Goal: Task Accomplishment & Management: Use online tool/utility

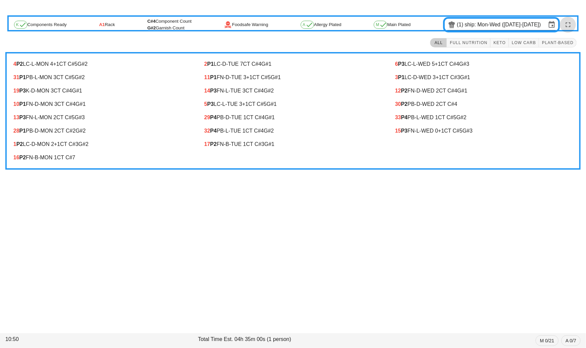
click at [571, 21] on icon "button" at bounding box center [568, 25] width 8 height 8
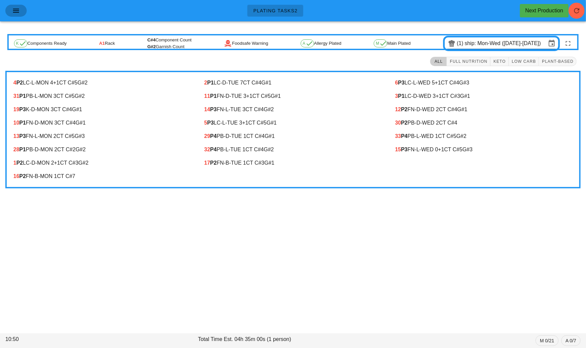
click at [14, 12] on icon "button" at bounding box center [16, 11] width 8 height 8
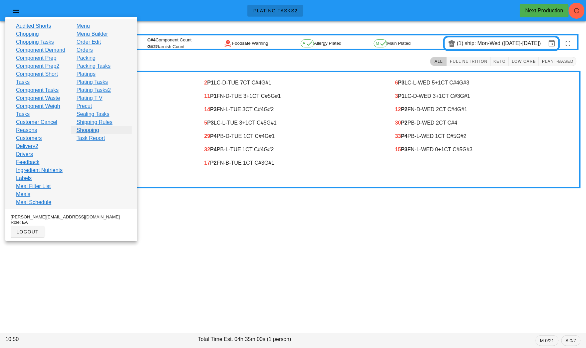
click at [94, 128] on link "Shopping" at bounding box center [87, 130] width 23 height 8
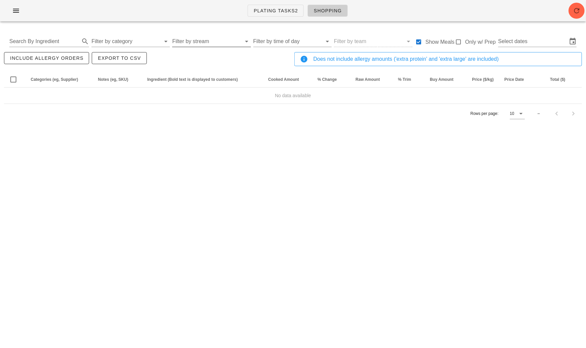
click at [190, 43] on input "Filter by stream" at bounding box center [206, 41] width 69 height 11
click at [520, 38] on input "text" at bounding box center [532, 41] width 69 height 11
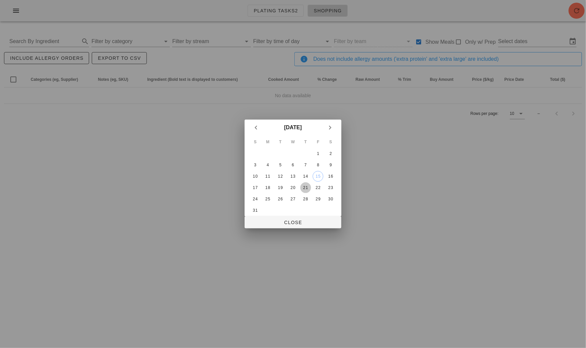
click at [302, 189] on div "21" at bounding box center [305, 187] width 11 height 5
click at [333, 188] on div "23" at bounding box center [330, 187] width 11 height 5
click at [314, 213] on td at bounding box center [318, 210] width 12 height 11
click at [313, 216] on div "S M T W T F S 1 2 3 4 5 6 7 8 9 10 11 12 13 14 15 16 17 18 19 20 21 22 23 24 25…" at bounding box center [293, 176] width 97 height 81
click at [312, 217] on button "Close" at bounding box center [293, 222] width 97 height 12
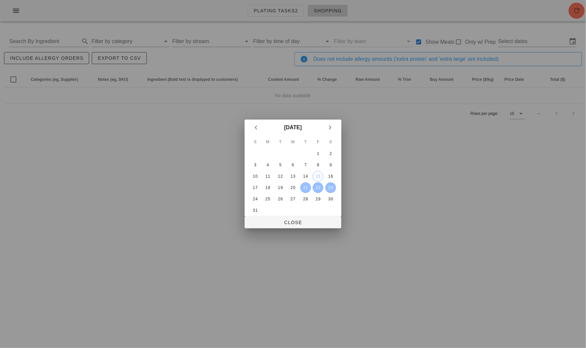
type input "[DATE] - [DATE]"
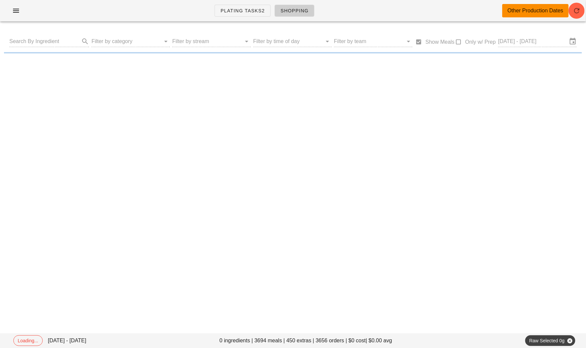
click at [129, 45] on div "Search By Ingredient Filter by category Filter by stream Filter by time of day …" at bounding box center [293, 41] width 578 height 21
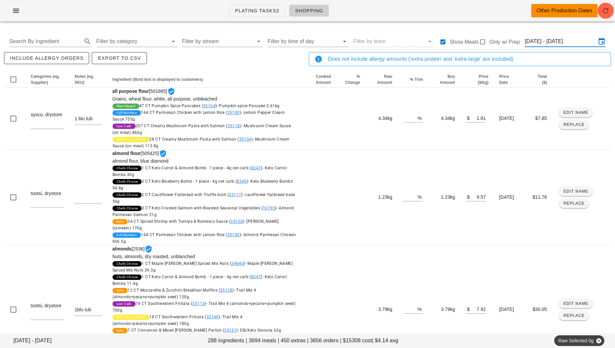
click at [551, 38] on input "[DATE] - [DATE]" at bounding box center [560, 41] width 71 height 11
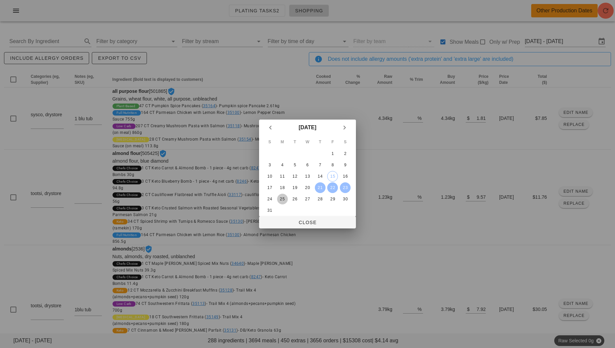
click at [285, 197] on div "25" at bounding box center [282, 199] width 11 height 5
click at [345, 198] on div "30" at bounding box center [345, 199] width 11 height 5
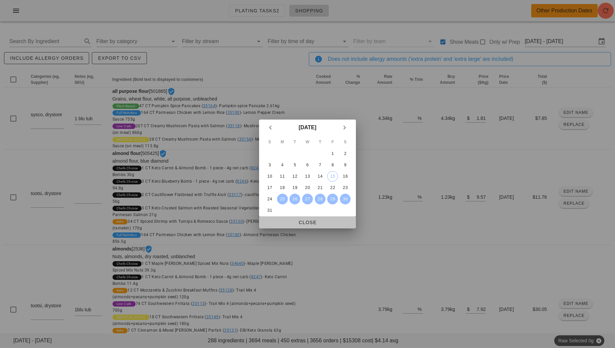
click at [323, 225] on span "Close" at bounding box center [307, 222] width 86 height 5
type input "[DATE] - [DATE]"
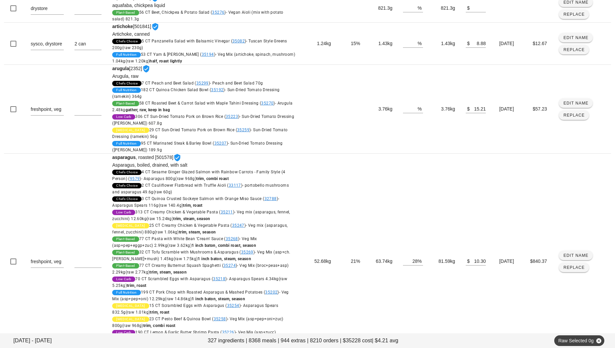
scroll to position [861, 0]
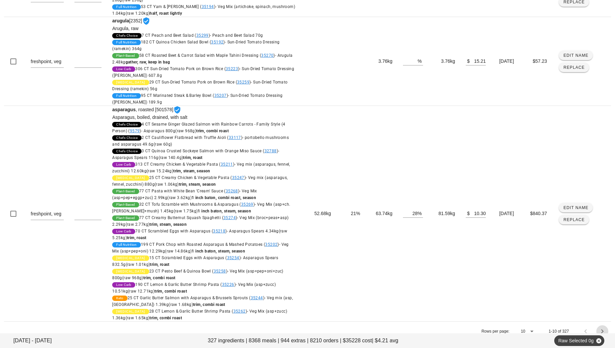
click at [604, 327] on icon "Next page" at bounding box center [602, 331] width 8 height 8
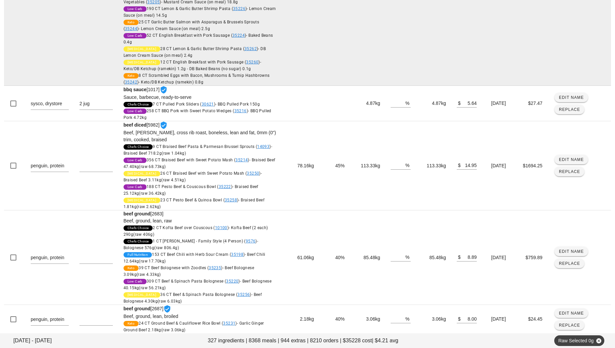
scroll to position [640, 0]
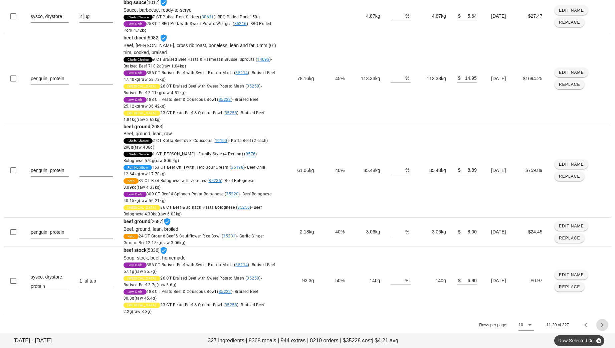
click at [602, 324] on icon "Next page" at bounding box center [602, 325] width 8 height 8
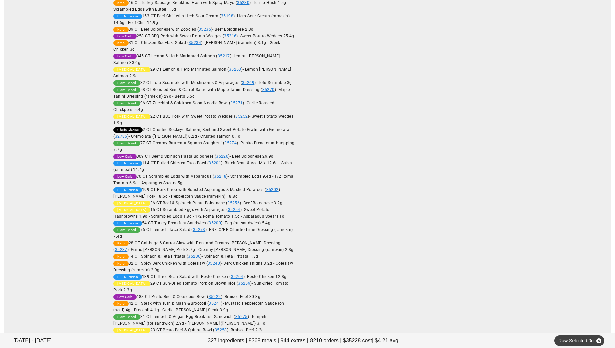
scroll to position [1215, 0]
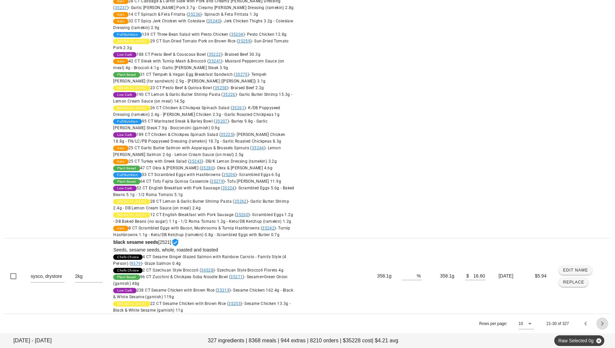
click at [601, 324] on icon "Next page" at bounding box center [602, 323] width 8 height 8
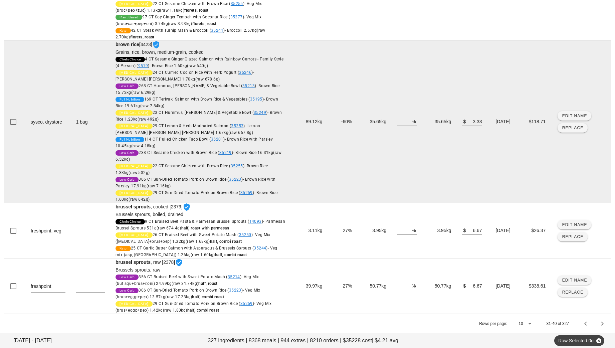
scroll to position [613, 0]
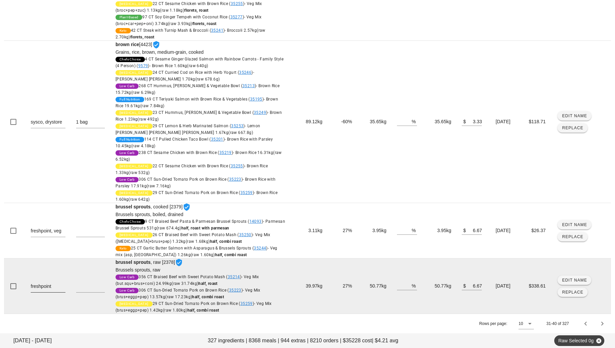
click at [58, 289] on textarea "freshpoint" at bounding box center [48, 286] width 35 height 11
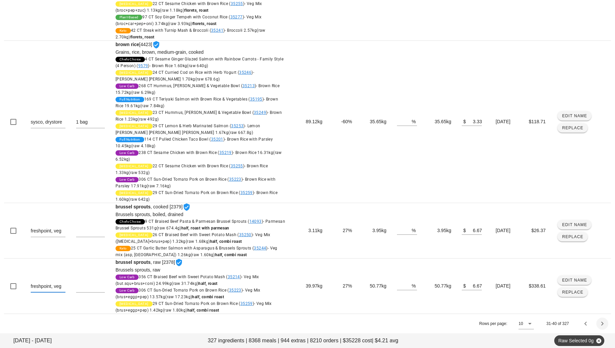
type textarea "freshpoint, veg"
click at [602, 324] on icon "Next page" at bounding box center [602, 323] width 8 height 8
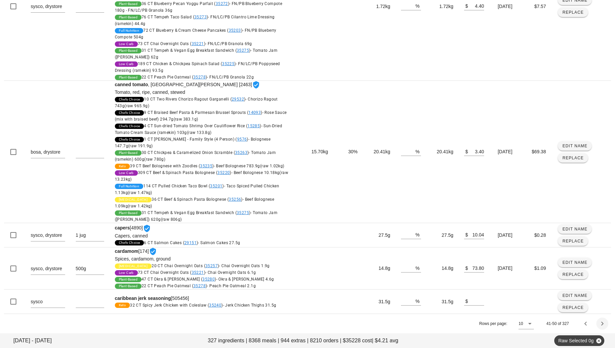
scroll to position [758, 0]
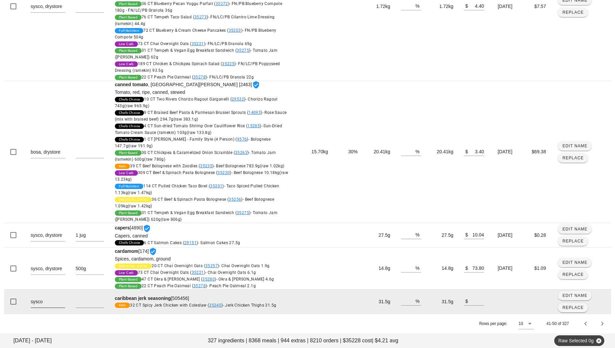
click at [60, 303] on textarea "sysco" at bounding box center [48, 302] width 34 height 11
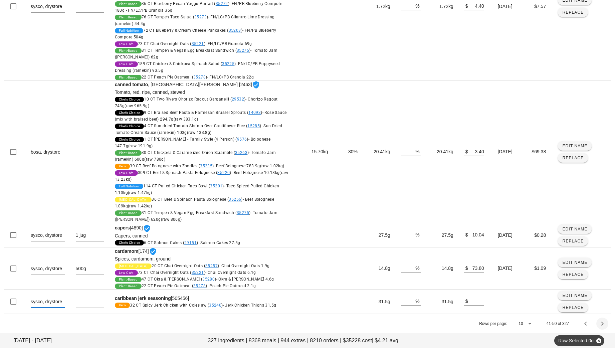
type textarea "sysco, drystore"
click at [604, 323] on icon "Next page" at bounding box center [602, 323] width 8 height 8
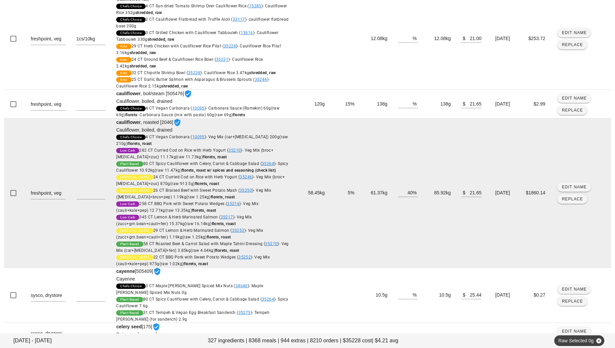
scroll to position [781, 0]
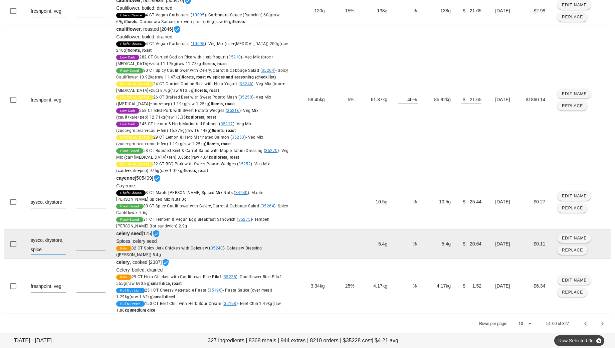
click at [49, 248] on textarea "sysco, drystore, spice" at bounding box center [48, 244] width 35 height 19
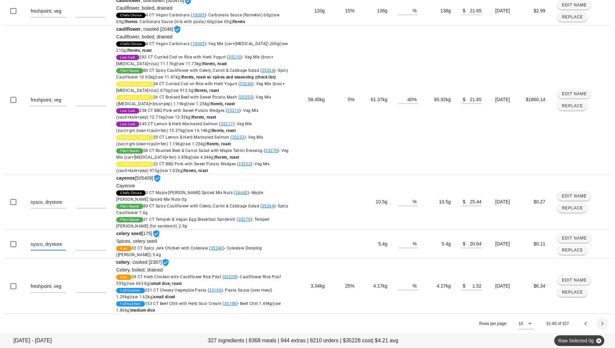
type textarea "sysco, drystore"
click at [602, 322] on icon "Next page" at bounding box center [602, 323] width 8 height 8
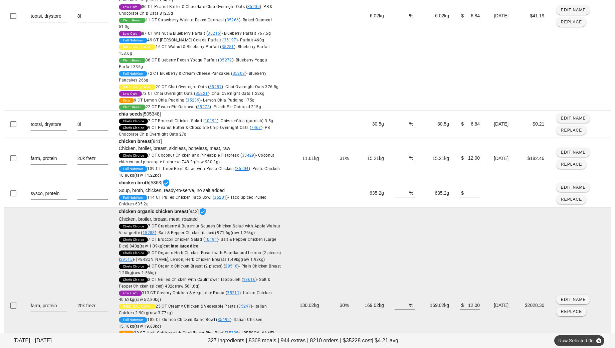
scroll to position [638, 0]
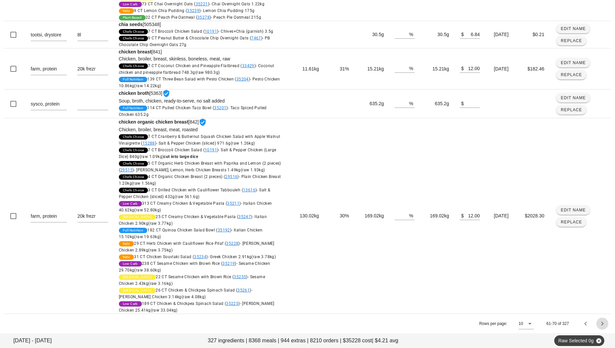
click at [601, 321] on icon "Next page" at bounding box center [602, 323] width 8 height 8
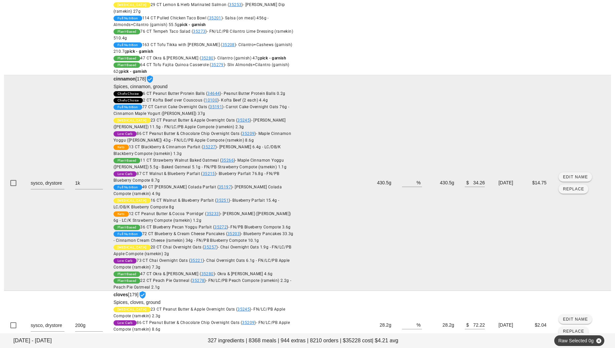
scroll to position [860, 0]
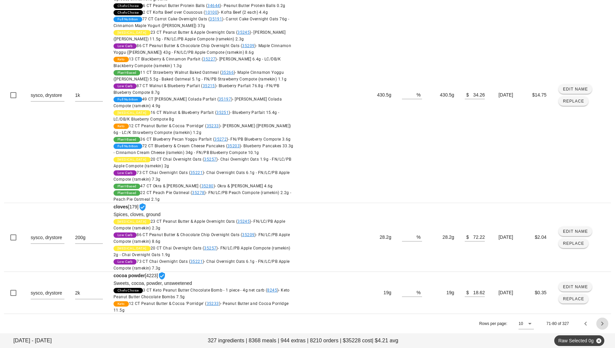
click at [604, 324] on icon "Next page" at bounding box center [602, 323] width 8 height 8
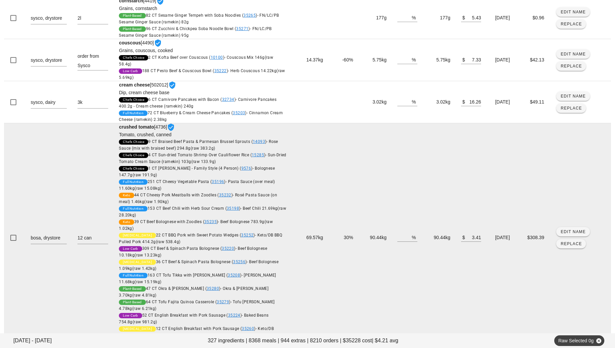
scroll to position [425, 0]
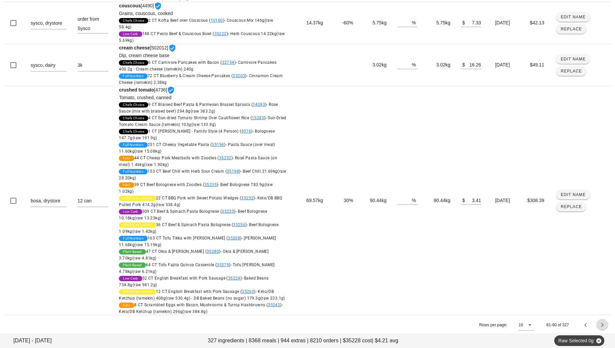
click at [603, 324] on icon "Next page" at bounding box center [602, 325] width 8 height 8
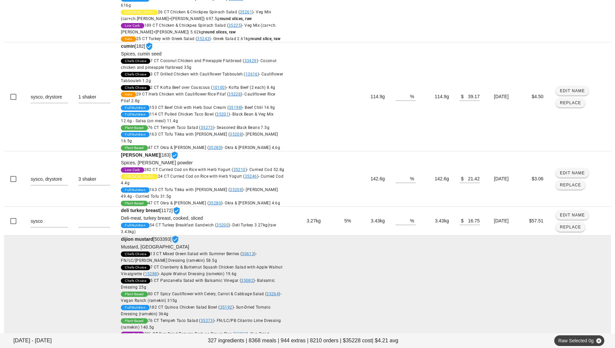
scroll to position [182, 0]
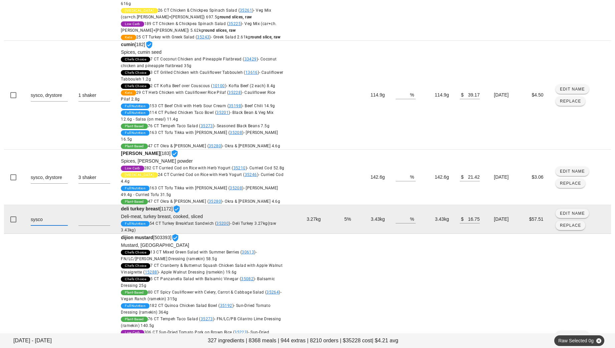
click at [63, 225] on textarea "sysco" at bounding box center [49, 220] width 37 height 11
type textarea "sysco, protein"
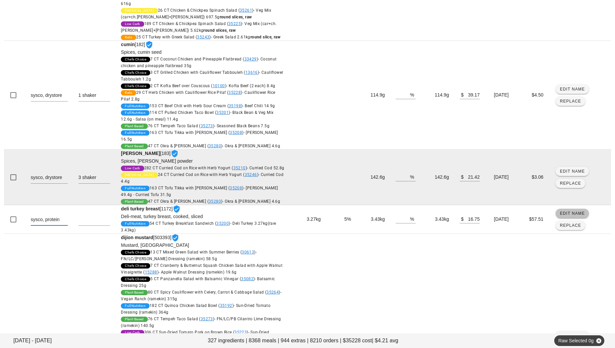
drag, startPoint x: 568, startPoint y: 217, endPoint x: 128, endPoint y: 210, distance: 441.0
click at [568, 216] on span "Edit Name" at bounding box center [571, 213] width 25 height 5
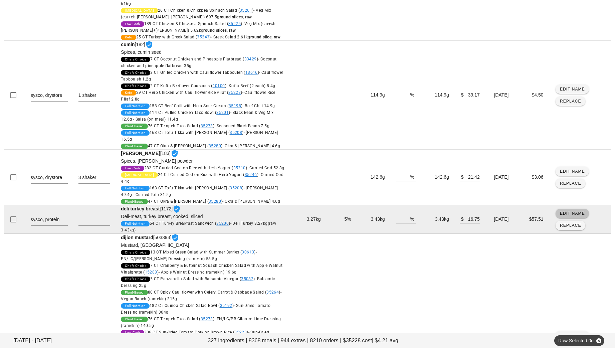
click at [576, 216] on span "Edit Name" at bounding box center [571, 213] width 25 height 5
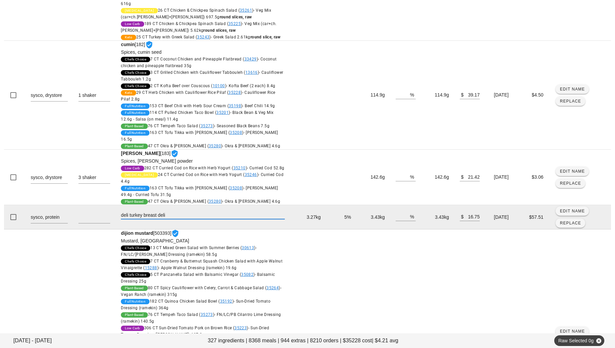
click at [122, 219] on input "deli turkey breast deli" at bounding box center [203, 214] width 164 height 9
type input "turkey breast deli"
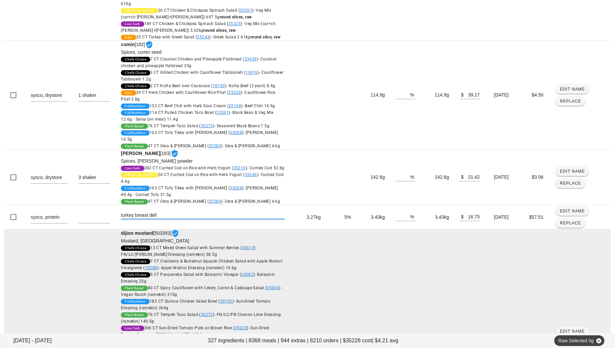
click at [83, 267] on td "2 tub" at bounding box center [94, 337] width 43 height 216
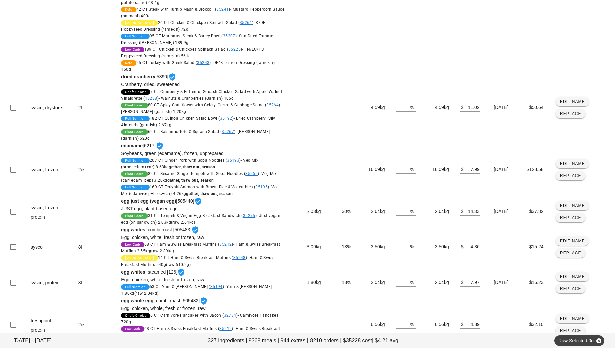
scroll to position [574, 0]
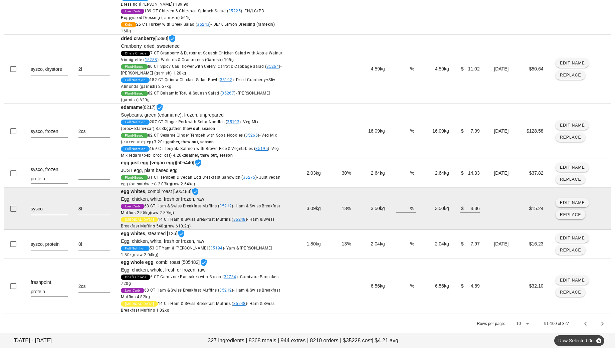
click at [52, 214] on textarea "sysco" at bounding box center [49, 209] width 37 height 11
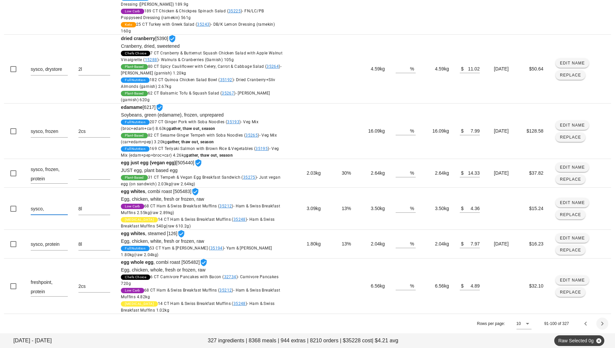
type textarea "sysco,"
click at [601, 323] on icon "Next page" at bounding box center [602, 323] width 8 height 8
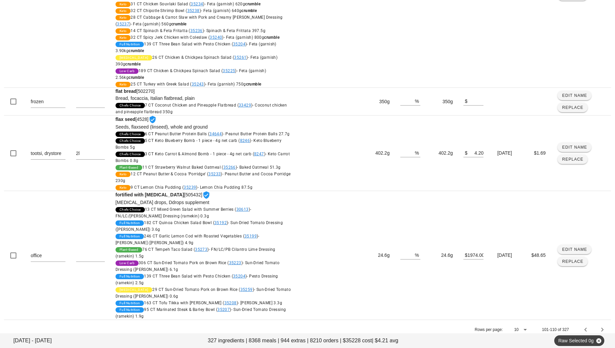
scroll to position [1768, 0]
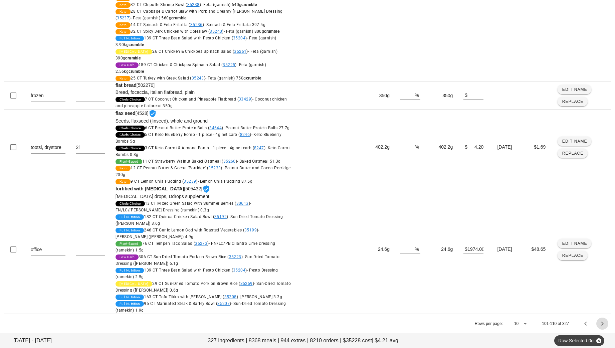
click at [603, 322] on icon "Next page" at bounding box center [602, 323] width 8 height 8
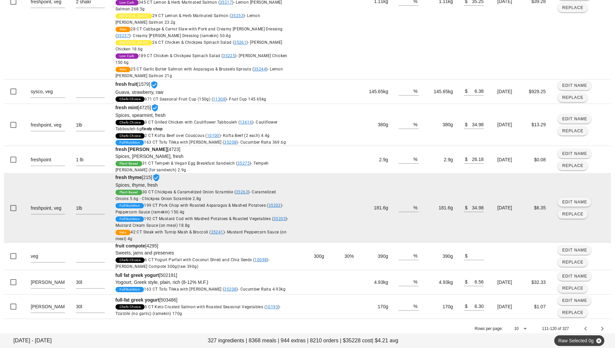
scroll to position [261, 0]
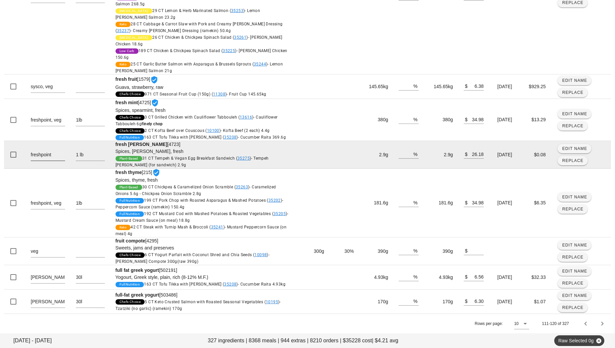
click at [58, 152] on textarea "freshpoint" at bounding box center [48, 155] width 34 height 11
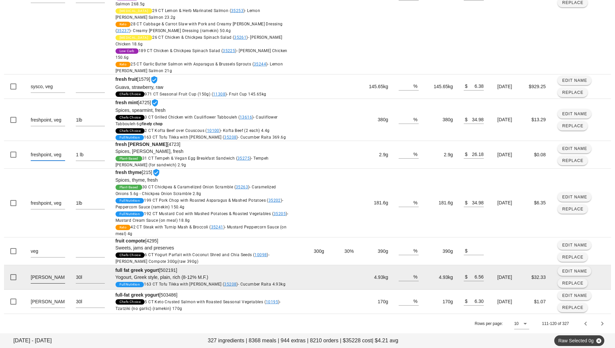
type textarea "freshpoint, veg"
click at [56, 276] on textarea "[PERSON_NAME]" at bounding box center [48, 277] width 34 height 11
type textarea "[PERSON_NAME], dairy"
click at [308, 283] on td at bounding box center [312, 277] width 34 height 24
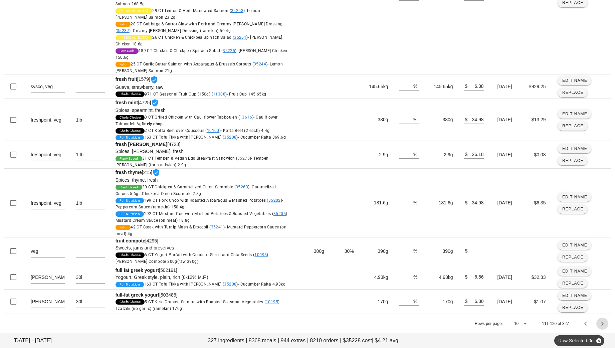
click at [603, 324] on icon "Next page" at bounding box center [602, 323] width 8 height 8
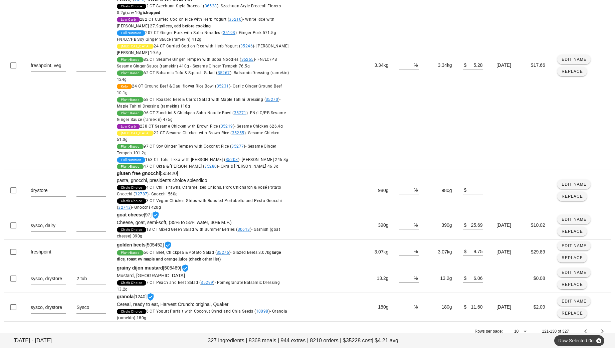
scroll to position [1256, 0]
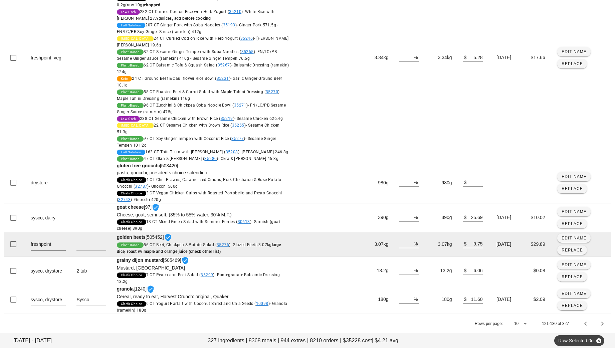
click at [60, 247] on textarea "freshpoint" at bounding box center [48, 244] width 35 height 11
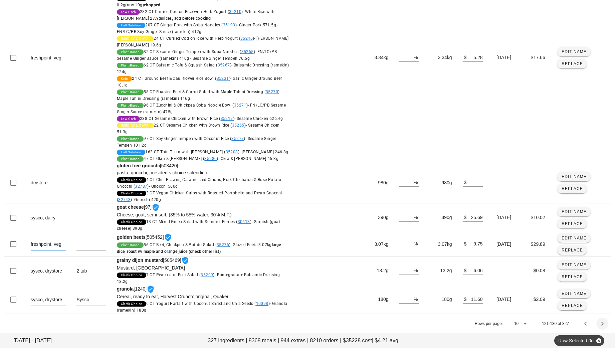
type textarea "freshpoint, veg"
click at [607, 322] on span "Next page" at bounding box center [602, 323] width 12 height 8
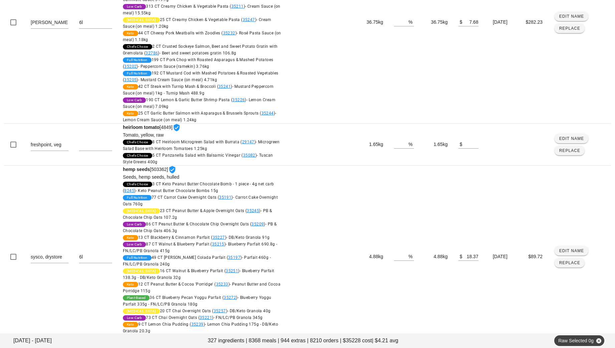
scroll to position [732, 0]
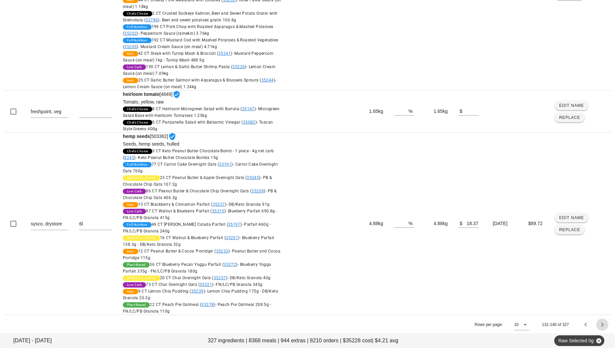
click at [602, 323] on icon "Next page" at bounding box center [602, 324] width 8 height 8
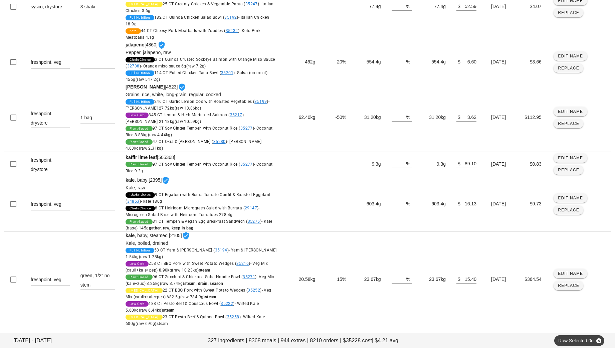
scroll to position [341, 0]
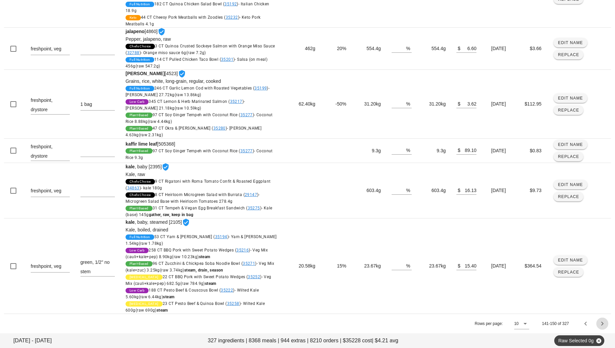
click at [604, 321] on icon "Next page" at bounding box center [602, 323] width 8 height 8
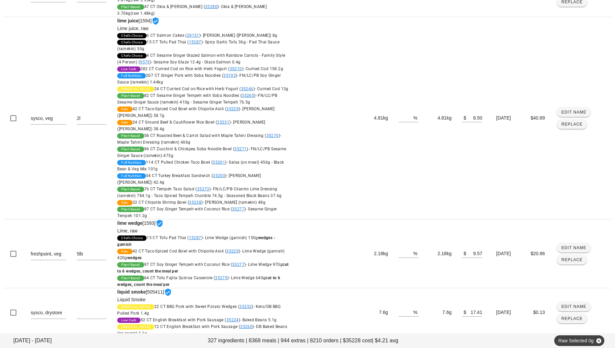
scroll to position [1354, 0]
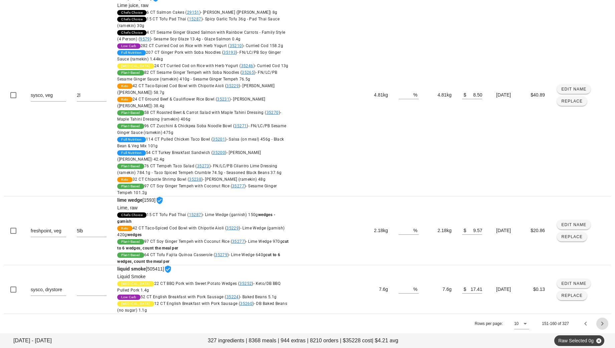
click at [603, 325] on icon "Next page" at bounding box center [602, 323] width 8 height 8
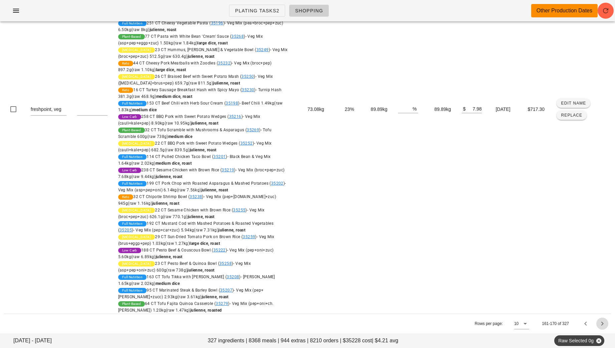
scroll to position [1311, 0]
click at [602, 324] on icon "Next page" at bounding box center [602, 323] width 8 height 8
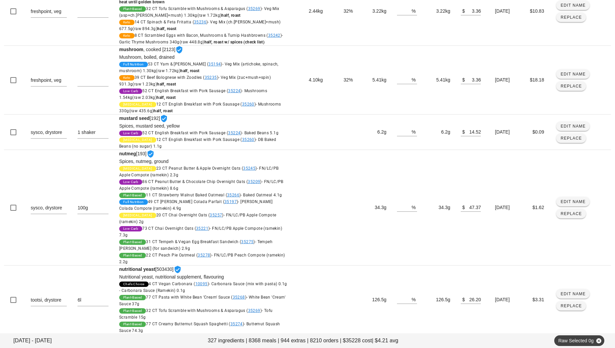
scroll to position [628, 0]
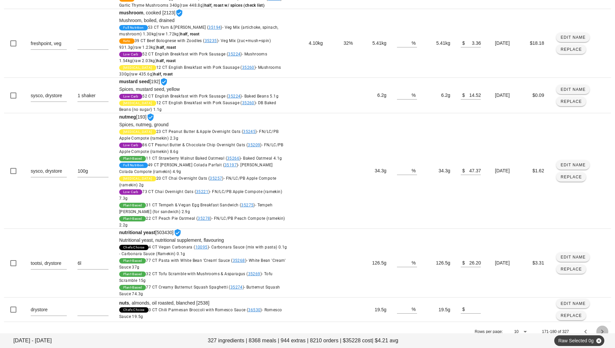
click at [602, 327] on icon "Next page" at bounding box center [602, 331] width 8 height 8
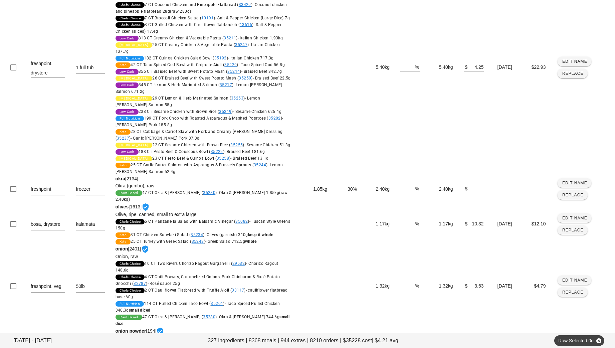
scroll to position [321, 0]
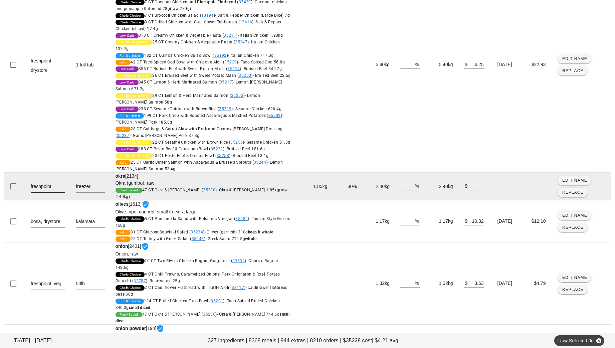
click at [57, 182] on textarea "freshpoint" at bounding box center [48, 187] width 34 height 11
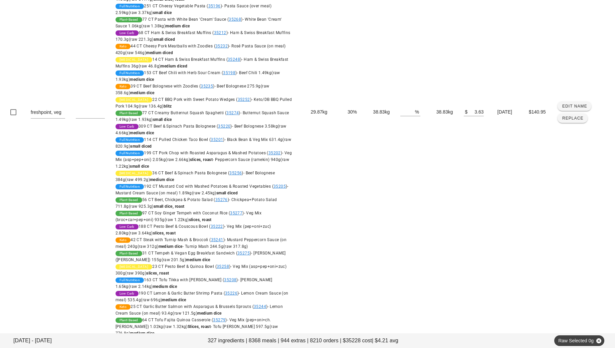
scroll to position [986, 0]
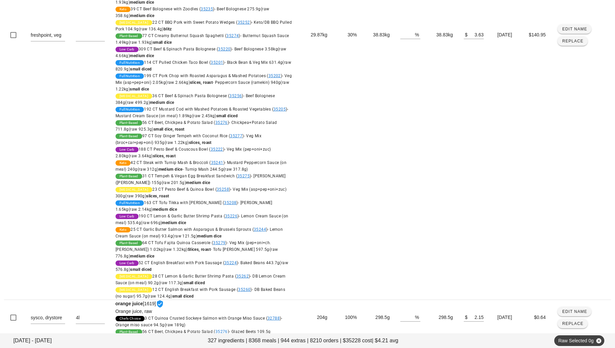
type textarea "freshpoint, veg"
click at [601, 341] on icon "Next page" at bounding box center [602, 345] width 8 height 8
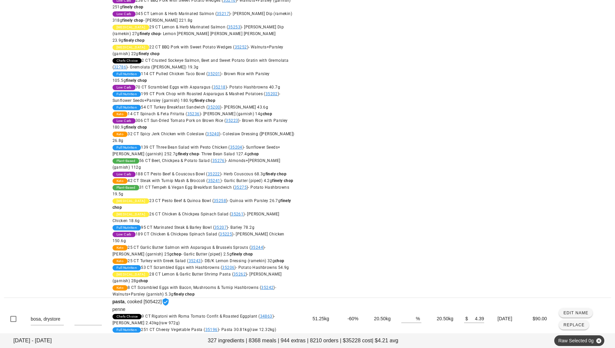
scroll to position [1428, 0]
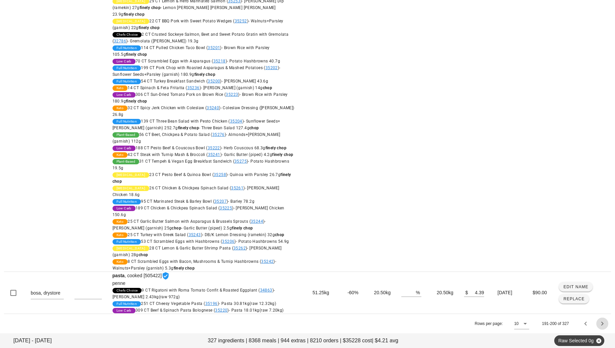
click at [600, 325] on icon "Next page" at bounding box center [602, 323] width 8 height 8
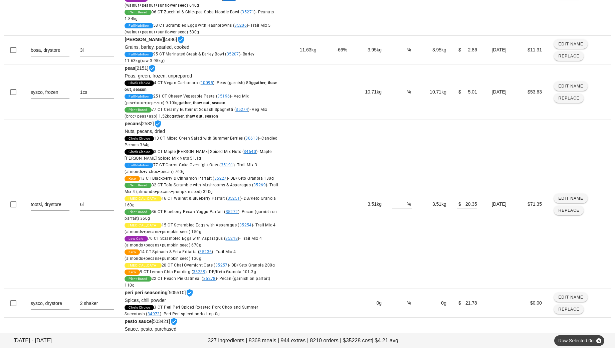
scroll to position [403, 0]
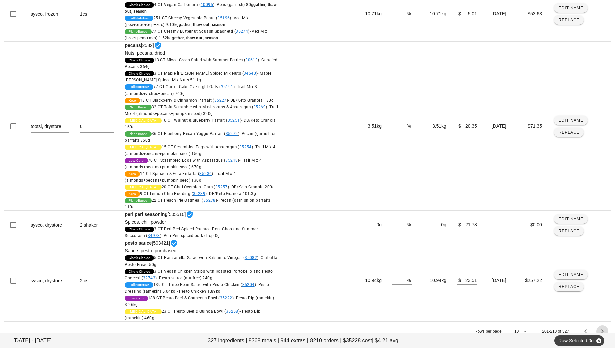
click at [604, 327] on icon "Next page" at bounding box center [602, 331] width 8 height 8
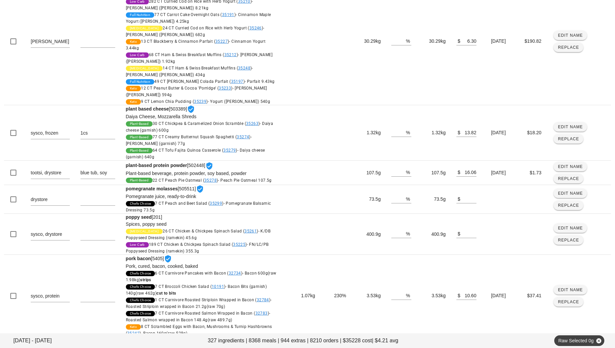
scroll to position [271, 0]
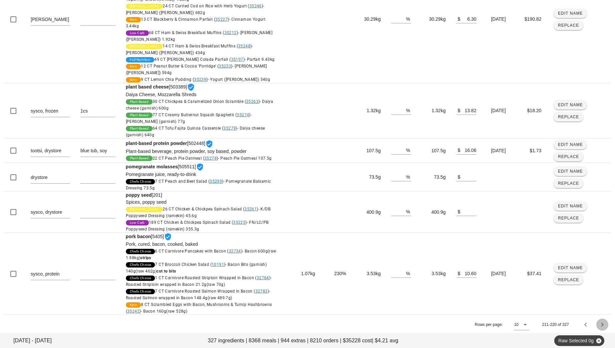
click at [602, 322] on icon "Next page" at bounding box center [602, 324] width 8 height 8
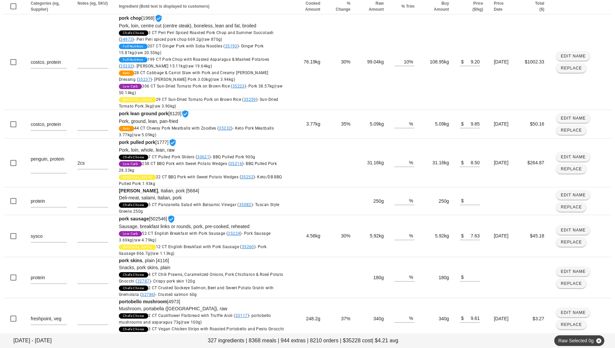
scroll to position [116, 0]
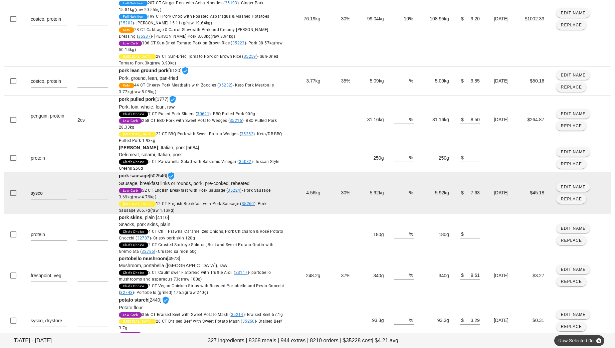
click at [51, 192] on textarea "sysco" at bounding box center [49, 193] width 36 height 11
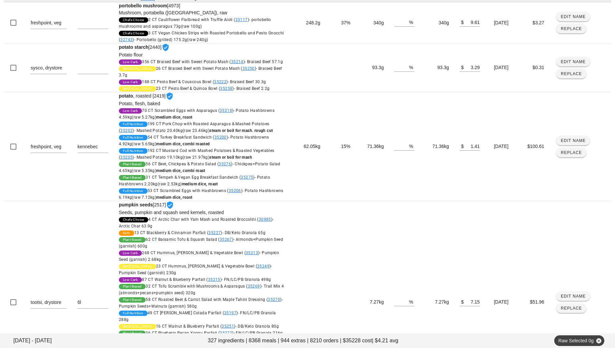
scroll to position [457, 0]
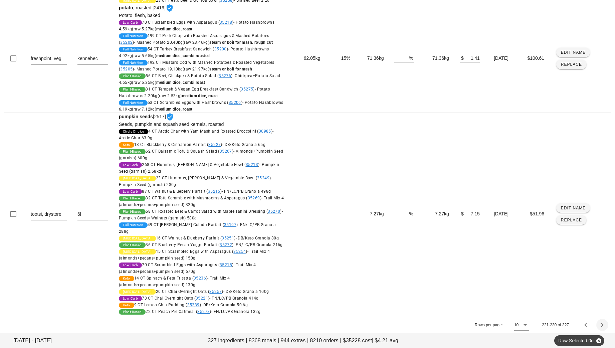
type textarea "sysco, protein"
click at [603, 324] on icon "Next page" at bounding box center [602, 325] width 8 height 8
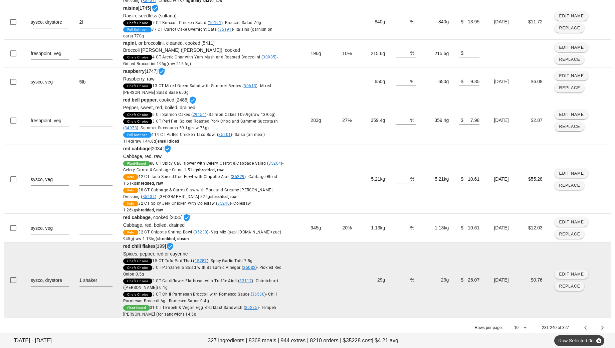
scroll to position [244, 0]
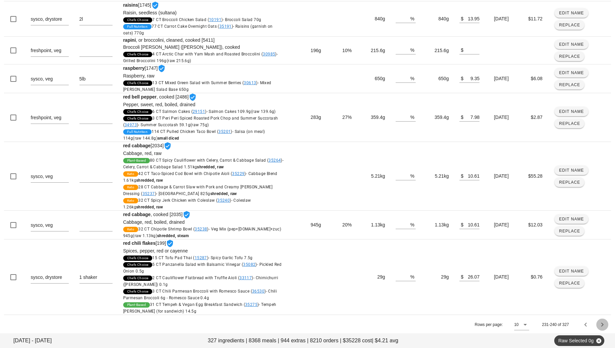
click at [599, 323] on icon "Next page" at bounding box center [602, 324] width 8 height 8
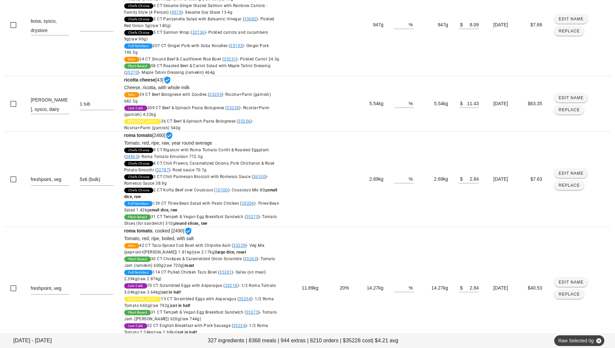
scroll to position [609, 0]
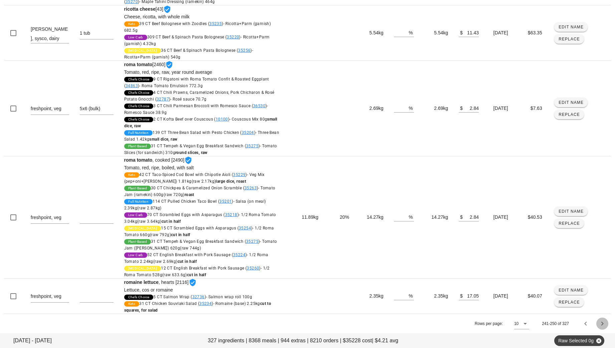
click at [599, 324] on icon "Next page" at bounding box center [602, 323] width 8 height 8
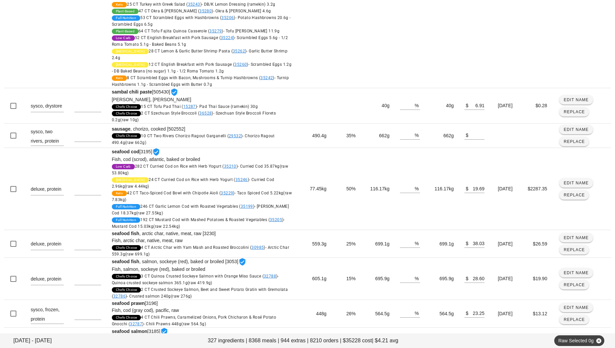
scroll to position [1595, 0]
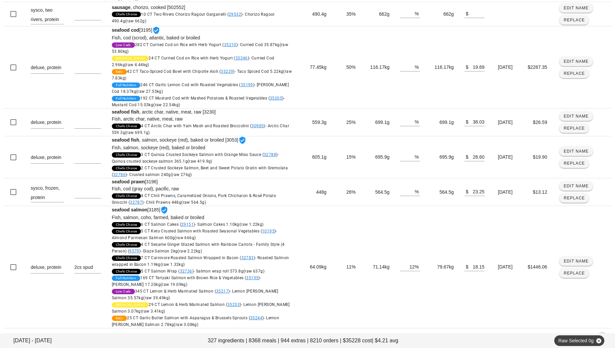
click at [602, 334] on icon "Next page" at bounding box center [602, 338] width 8 height 8
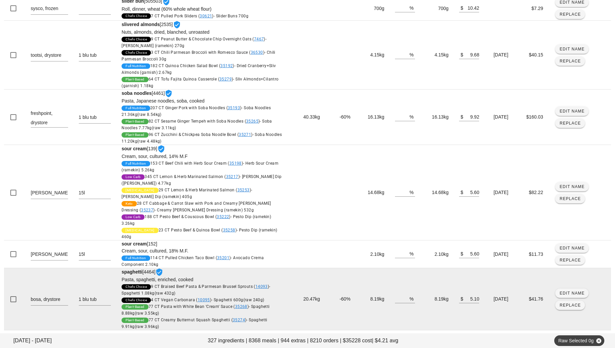
scroll to position [383, 0]
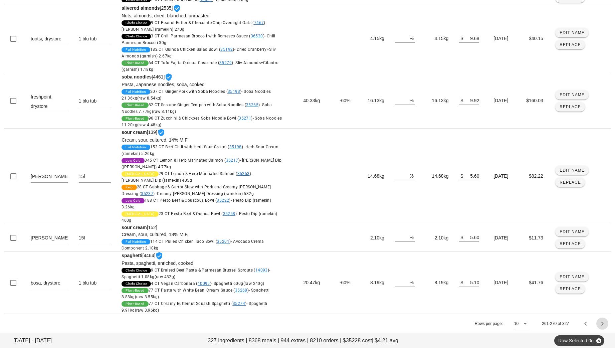
click at [603, 323] on icon "Next page" at bounding box center [602, 323] width 8 height 8
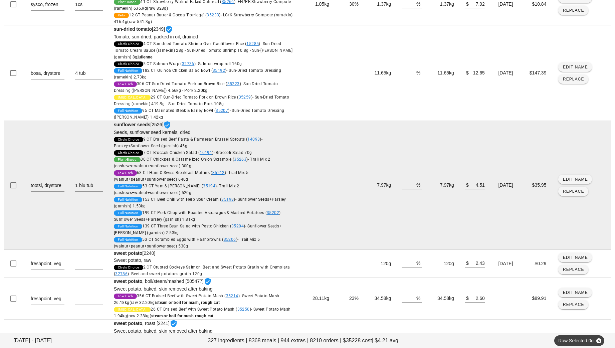
scroll to position [519, 0]
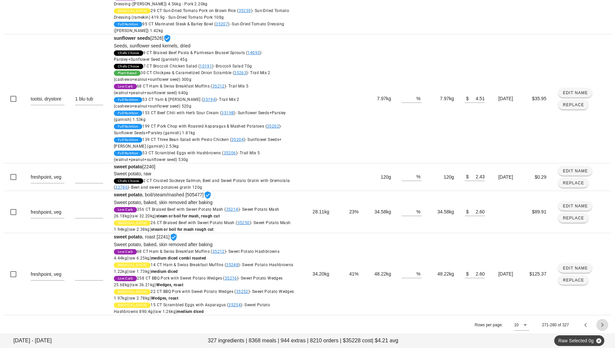
click at [603, 319] on button "Next page" at bounding box center [602, 325] width 12 height 12
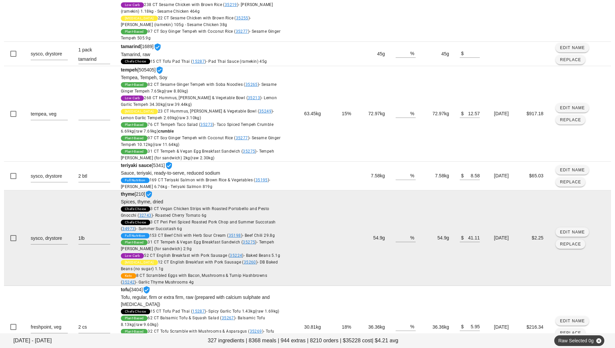
scroll to position [435, 0]
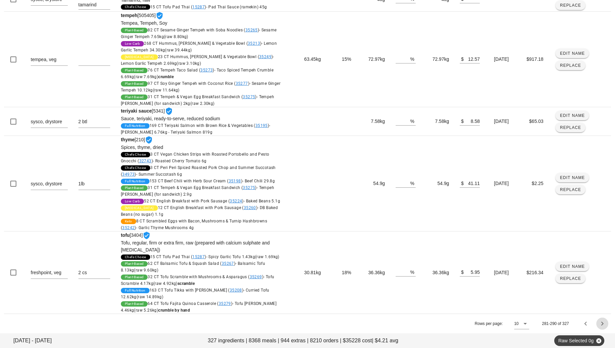
click at [603, 324] on icon "Next page" at bounding box center [602, 323] width 8 height 8
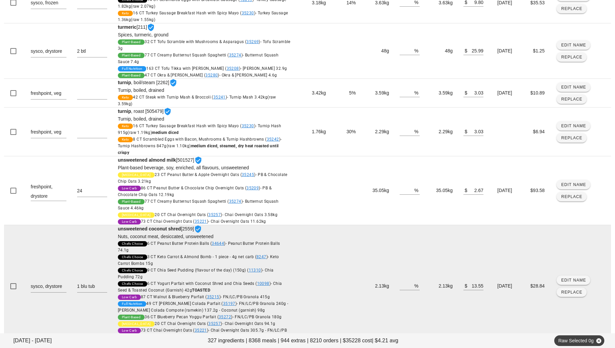
scroll to position [274, 0]
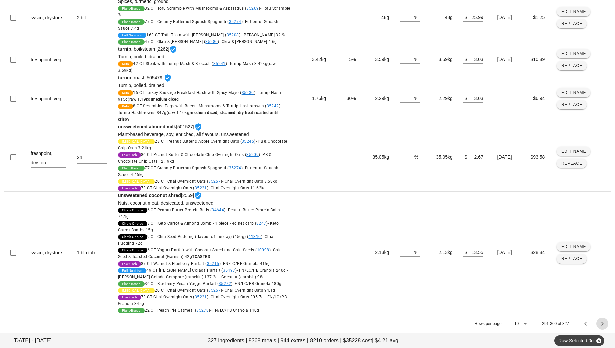
click at [603, 323] on icon "Next page" at bounding box center [602, 323] width 8 height 8
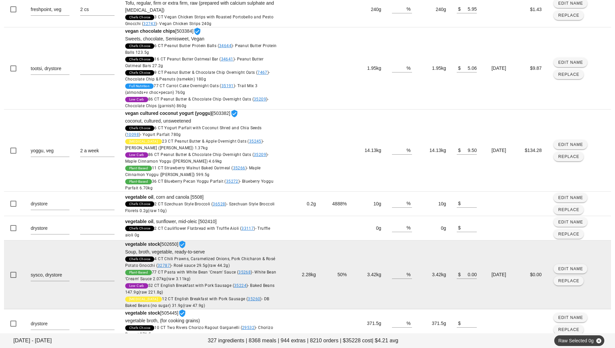
scroll to position [277, 0]
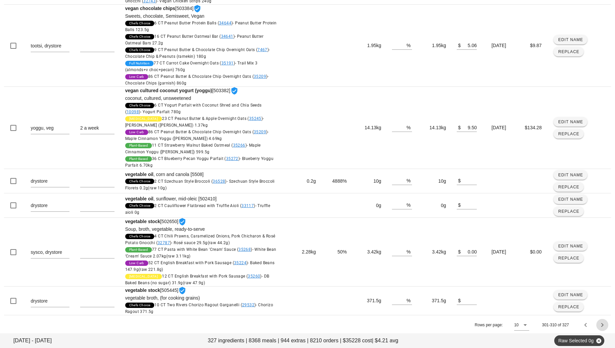
click at [599, 321] on icon "Next page" at bounding box center [602, 325] width 8 height 8
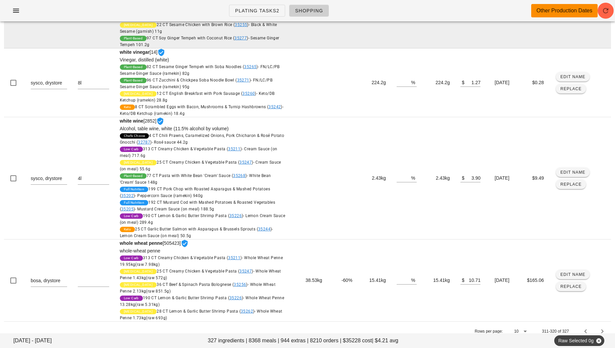
scroll to position [0, 0]
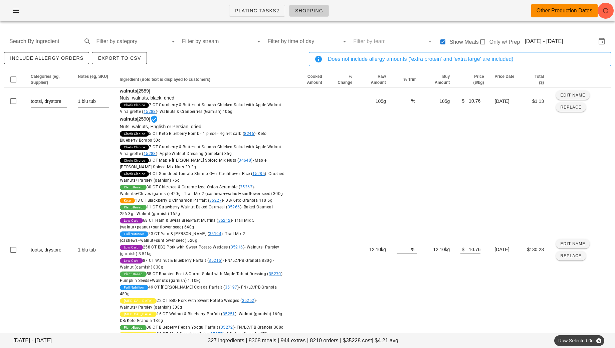
click at [32, 39] on input "Search By Ingredient" at bounding box center [44, 41] width 71 height 11
type input "egg"
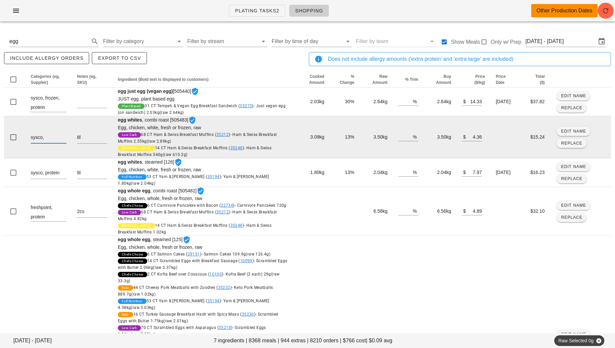
click at [55, 140] on textarea "sysco," at bounding box center [49, 138] width 36 height 11
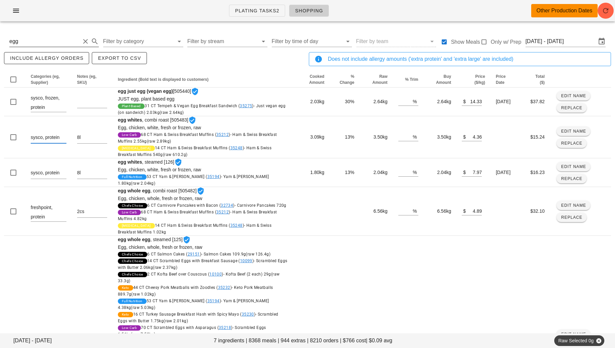
type textarea "sysco, protein"
click at [58, 39] on input "egg" at bounding box center [44, 41] width 71 height 11
click at [81, 41] on button "Clear Search By Ingredient" at bounding box center [85, 41] width 8 height 8
click at [198, 39] on input "Filter by stream" at bounding box center [217, 41] width 71 height 11
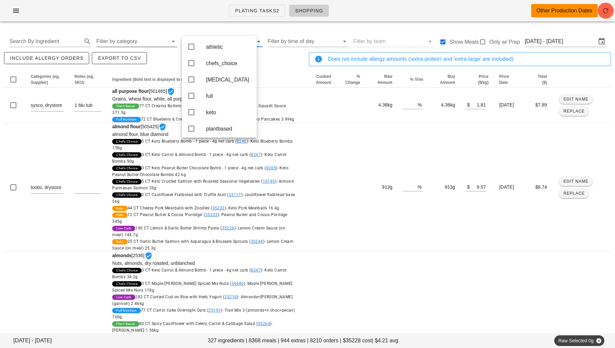
click at [139, 40] on input "Filter by category" at bounding box center [131, 41] width 71 height 11
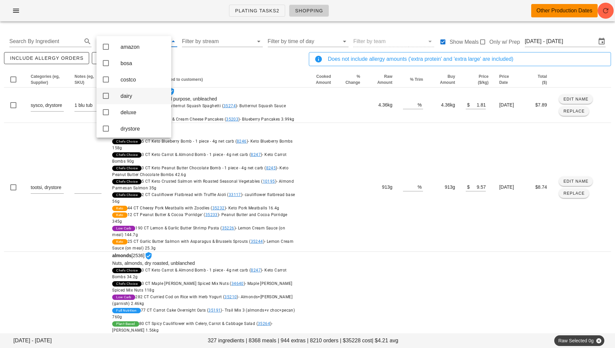
click at [139, 99] on div "dairy" at bounding box center [142, 96] width 45 height 6
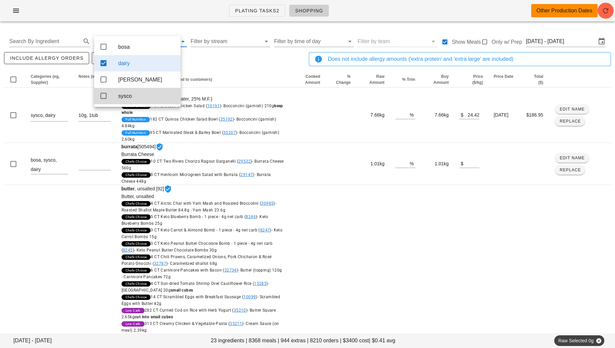
click at [230, 61] on div "include allergy orders Export to CSV" at bounding box center [155, 62] width 305 height 22
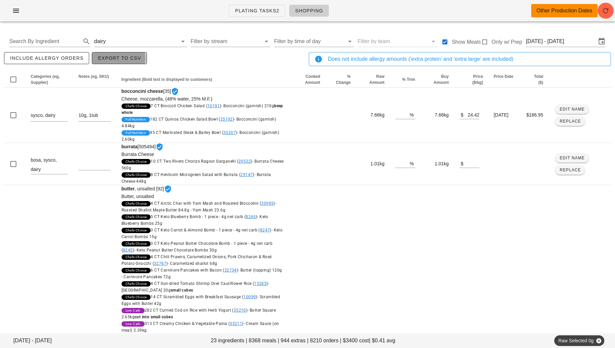
click at [116, 60] on span "Export to CSV" at bounding box center [118, 57] width 43 height 5
click at [146, 44] on input "text" at bounding box center [142, 41] width 70 height 11
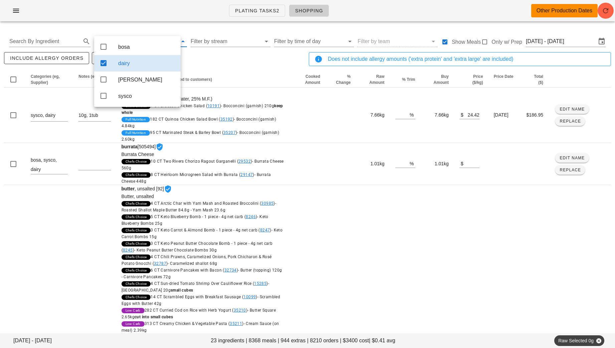
click at [135, 69] on div "dairy" at bounding box center [146, 63] width 57 height 14
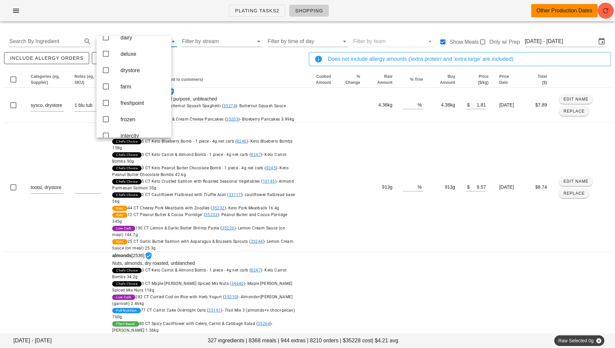
scroll to position [59, 0]
click at [144, 71] on div "drystore" at bounding box center [142, 69] width 45 height 6
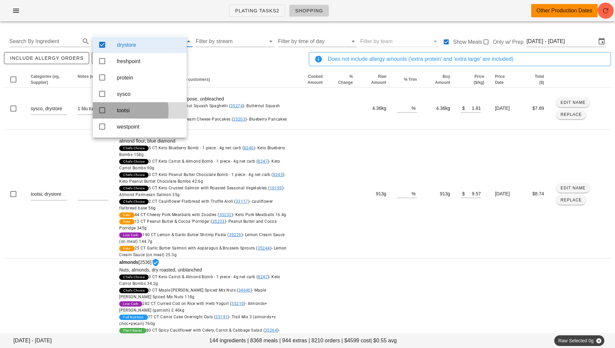
scroll to position [23, 0]
click at [223, 56] on div "include allergy orders Export to CSV" at bounding box center [155, 62] width 305 height 22
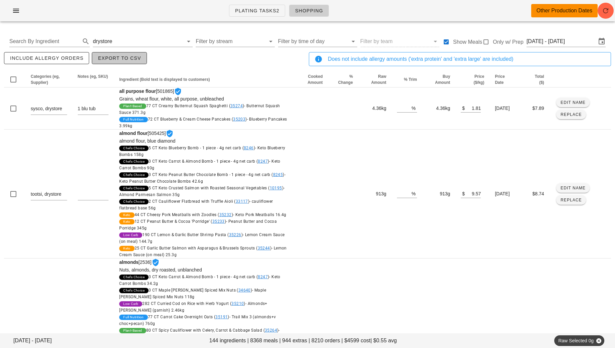
click at [118, 62] on button "Export to CSV" at bounding box center [119, 58] width 55 height 12
click at [136, 39] on input "text" at bounding box center [148, 41] width 70 height 11
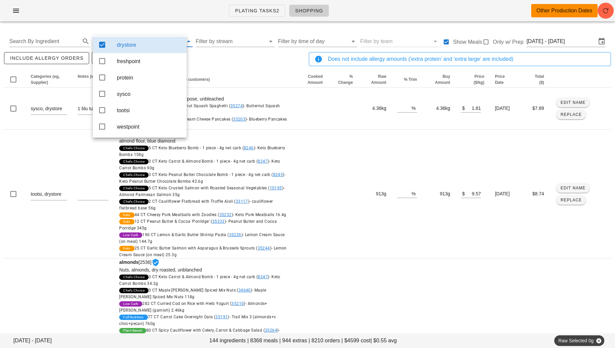
click at [116, 45] on div "drystore" at bounding box center [140, 45] width 94 height 16
click at [131, 76] on div "protein" at bounding box center [149, 77] width 64 height 6
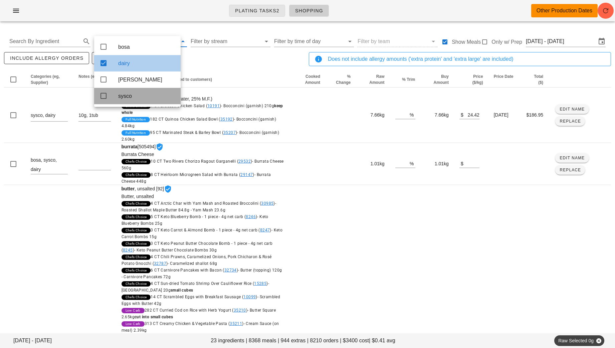
scroll to position [0, 0]
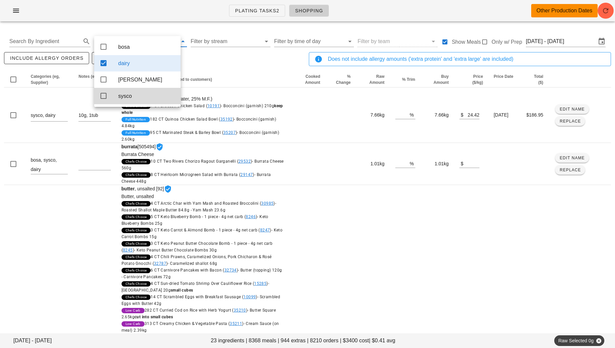
click at [140, 62] on div "dairy" at bounding box center [146, 63] width 57 height 6
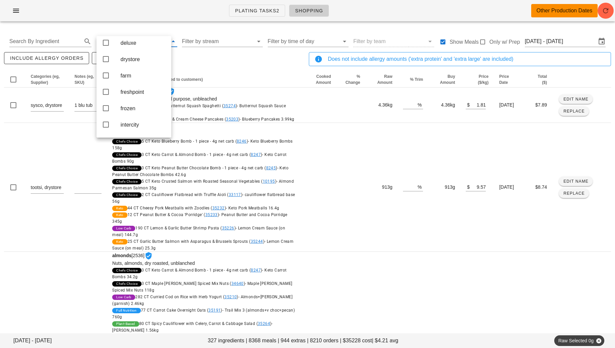
scroll to position [72, 0]
click at [136, 109] on div "frozen" at bounding box center [142, 105] width 45 height 6
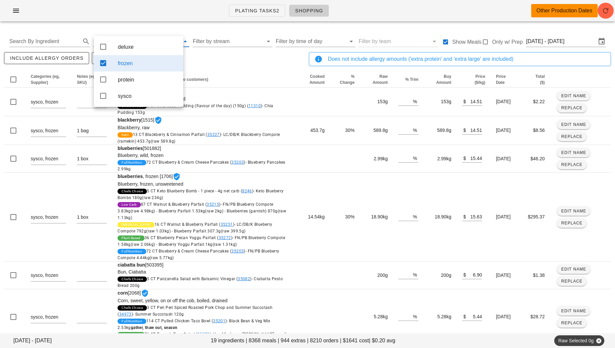
scroll to position [0, 0]
click at [244, 63] on div "include allergy orders Export to CSV" at bounding box center [155, 62] width 305 height 22
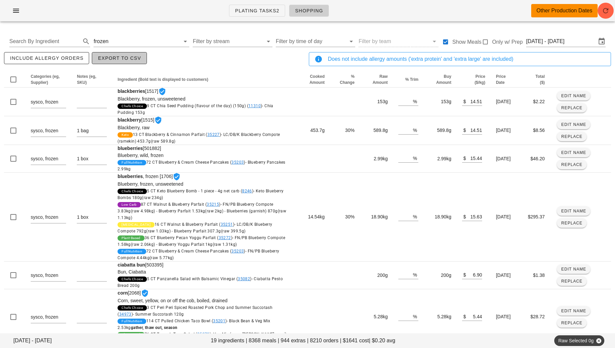
click at [126, 59] on span "Export to CSV" at bounding box center [118, 57] width 43 height 5
click at [140, 42] on input "text" at bounding box center [145, 41] width 70 height 11
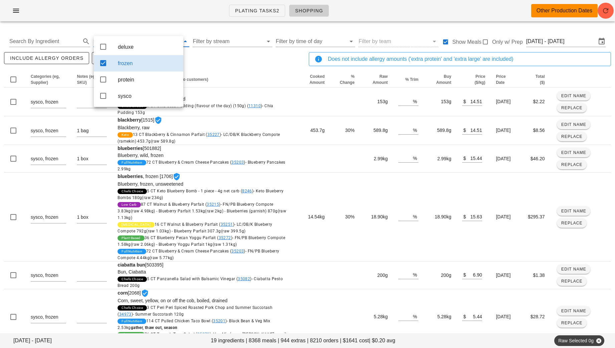
click at [114, 64] on div "frozen" at bounding box center [138, 63] width 89 height 16
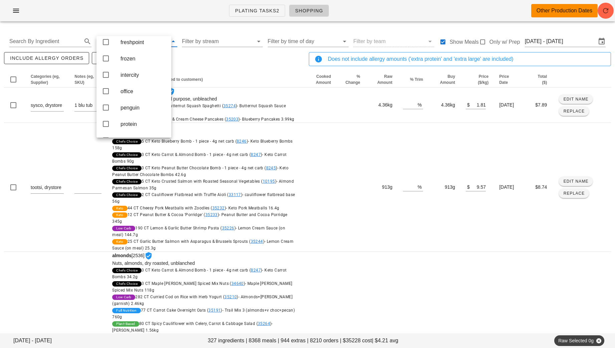
scroll to position [120, 0]
click at [145, 93] on div "office" at bounding box center [142, 90] width 45 height 6
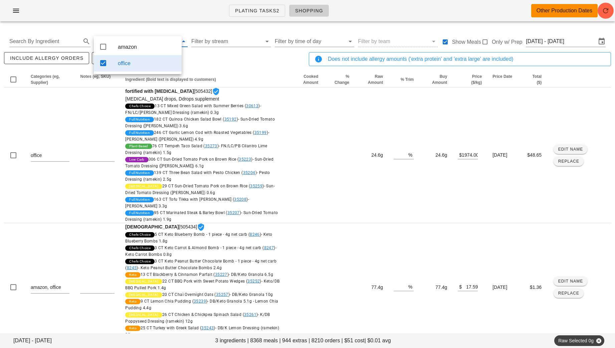
scroll to position [0, 0]
click at [217, 73] on th "Ingredient (Bold text is displayed to customers)" at bounding box center [203, 79] width 167 height 16
click at [123, 58] on span "Export to CSV" at bounding box center [118, 57] width 43 height 5
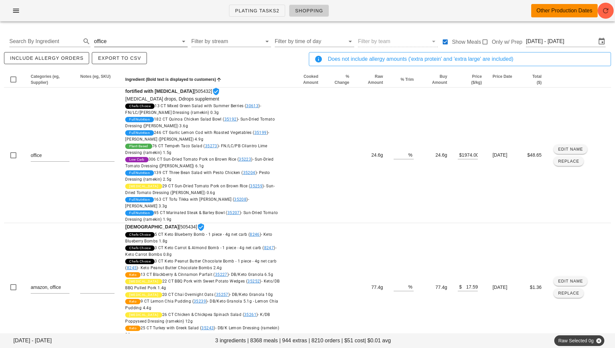
click at [143, 41] on input "text" at bounding box center [143, 41] width 70 height 11
click at [135, 66] on div "office" at bounding box center [147, 63] width 58 height 6
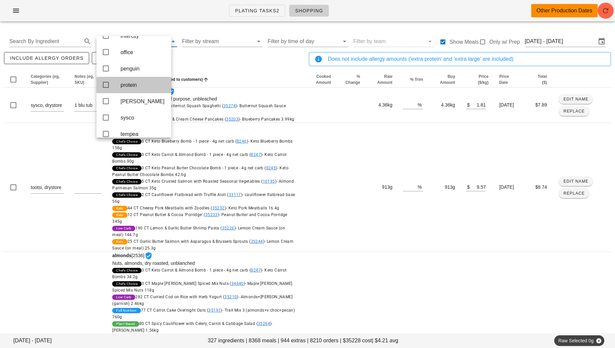
click at [134, 88] on div "protein" at bounding box center [142, 85] width 45 height 6
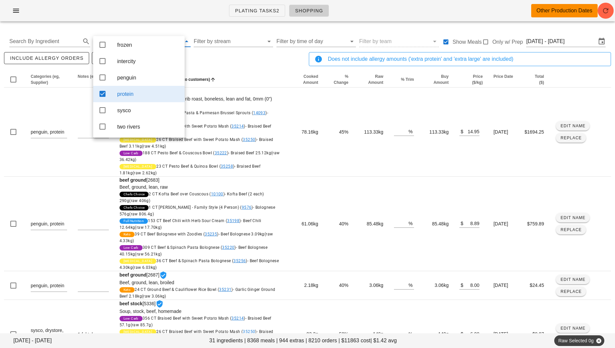
scroll to position [91, 0]
click at [268, 59] on div "include allergy orders Export to CSV" at bounding box center [155, 62] width 305 height 22
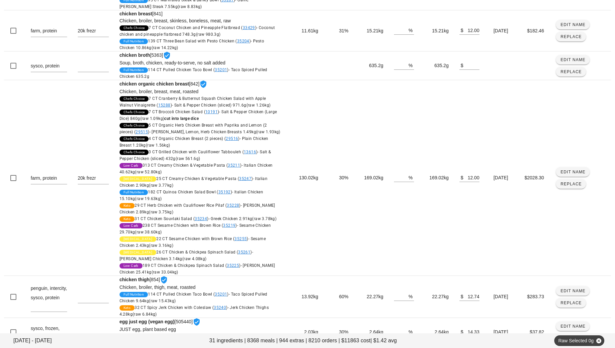
scroll to position [459, 0]
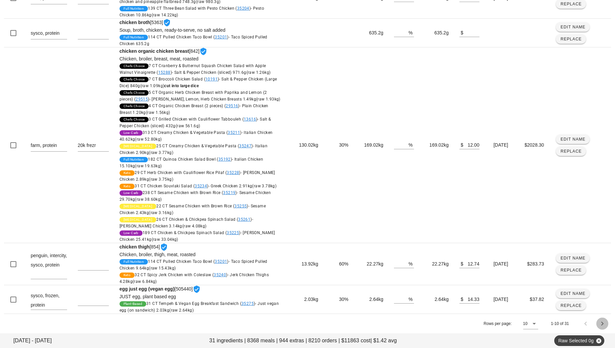
click at [604, 326] on icon "Next page" at bounding box center [602, 323] width 8 height 8
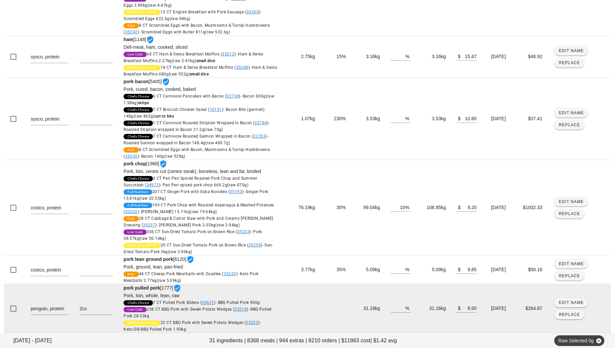
scroll to position [439, 0]
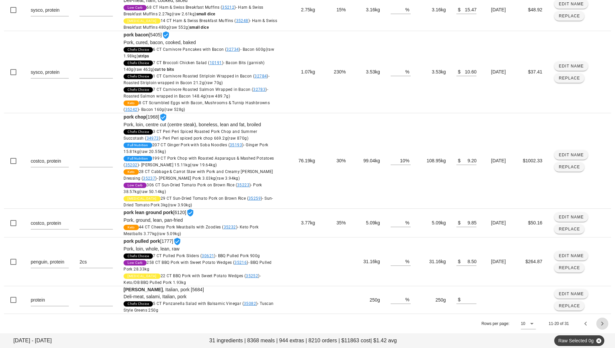
click at [605, 323] on icon "Next page" at bounding box center [602, 323] width 8 height 8
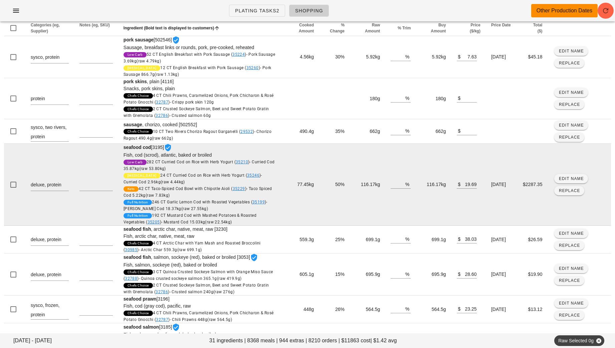
scroll to position [0, 0]
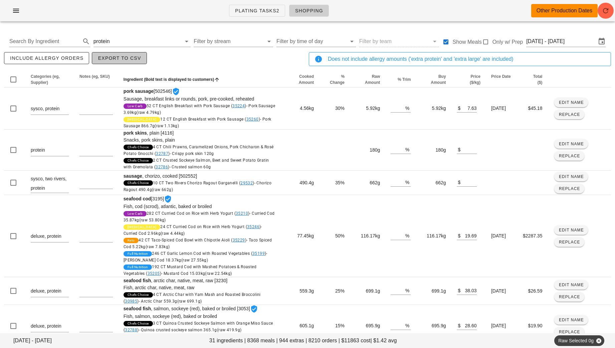
click at [115, 60] on span "Export to CSV" at bounding box center [118, 57] width 43 height 5
click at [139, 40] on input "text" at bounding box center [146, 41] width 70 height 11
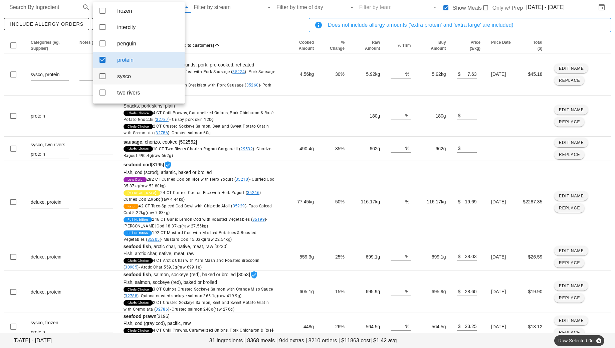
scroll to position [18, 0]
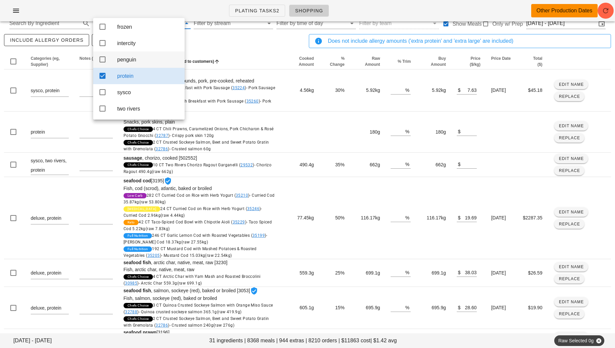
click at [111, 77] on div "protein" at bounding box center [138, 76] width 91 height 16
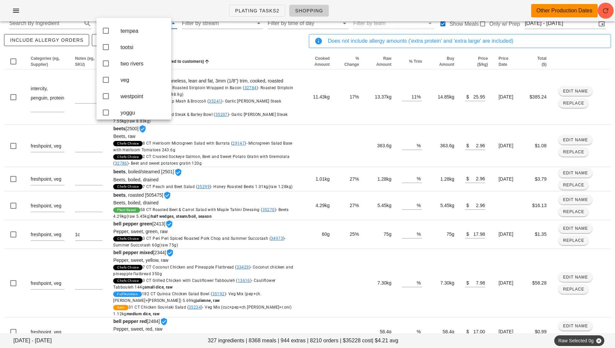
scroll to position [261, 0]
click at [133, 76] on div "veg" at bounding box center [142, 76] width 45 height 6
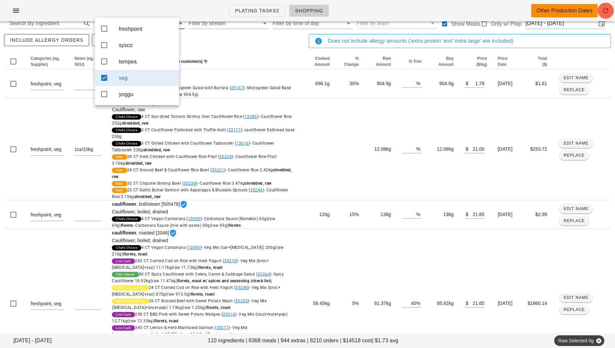
scroll to position [0, 0]
click at [237, 46] on div "include allergy orders Export to CSV" at bounding box center [155, 44] width 305 height 22
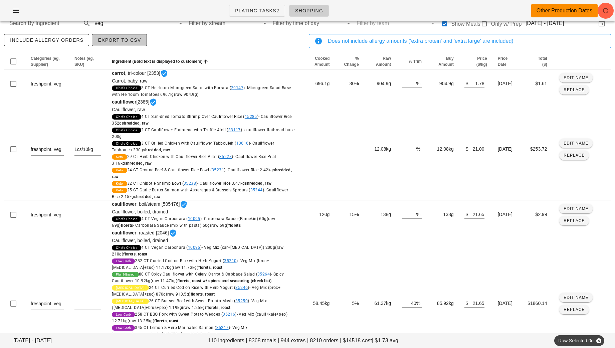
click at [112, 44] on button "Export to CSV" at bounding box center [119, 40] width 55 height 12
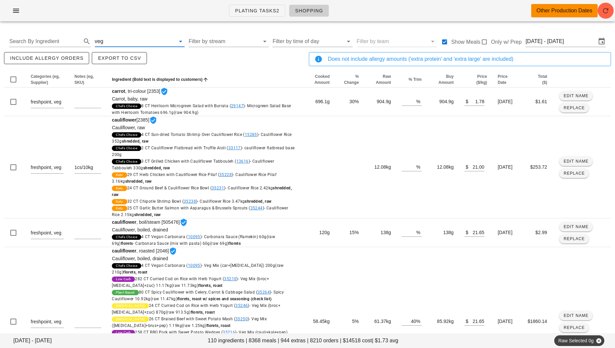
click at [166, 40] on input "text" at bounding box center [139, 41] width 71 height 11
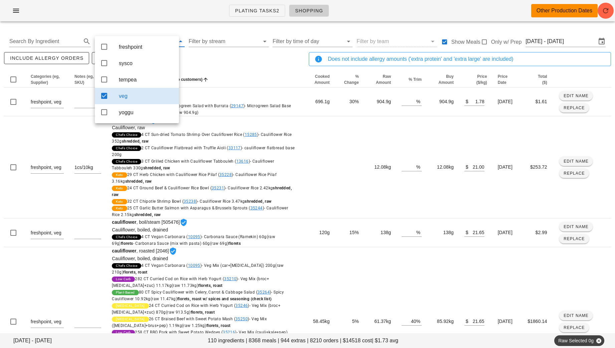
click at [104, 99] on icon at bounding box center [104, 96] width 8 height 8
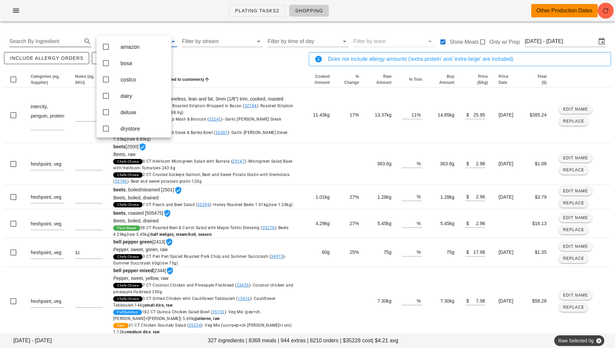
click at [45, 38] on input "Search By Ingredient" at bounding box center [44, 41] width 71 height 11
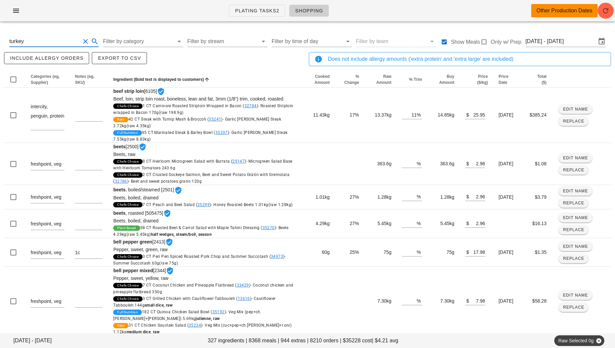
type input "turkey"
click at [247, 59] on div "include allergy orders Export to CSV" at bounding box center [155, 62] width 305 height 22
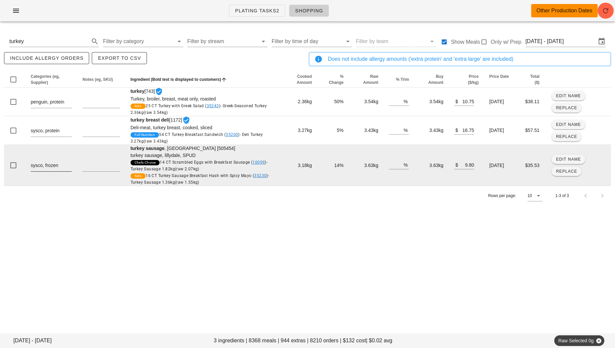
click at [67, 166] on textarea "sysco, frozen" at bounding box center [51, 166] width 41 height 11
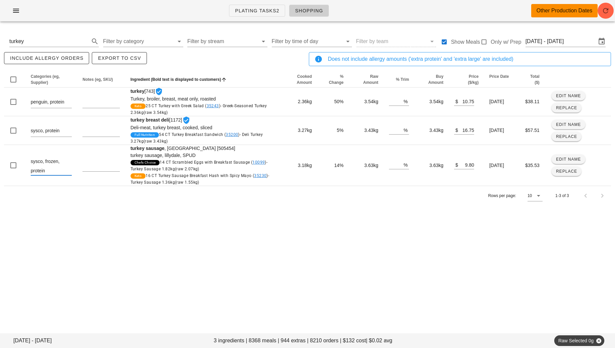
type textarea "sysco, frozen, protein"
click at [138, 226] on div "Plating Tasks2 Shopping Other Production Dates [DATE] - [DATE] 3 ingredients | …" at bounding box center [307, 174] width 615 height 348
click at [137, 39] on input "Filter by category" at bounding box center [138, 41] width 71 height 11
click at [141, 78] on div "protein" at bounding box center [149, 79] width 45 height 6
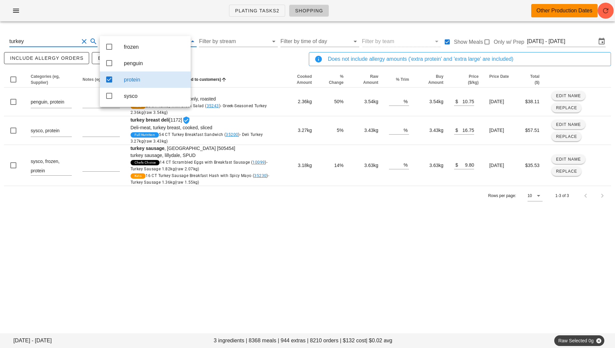
click at [71, 42] on input "turkey" at bounding box center [43, 41] width 69 height 11
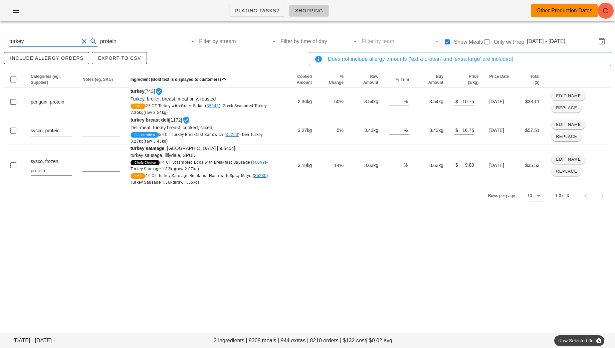
click at [81, 39] on button "Clear Search By Ingredient" at bounding box center [84, 41] width 8 height 8
click at [196, 57] on div "include allergy orders Export to CSV" at bounding box center [155, 62] width 305 height 22
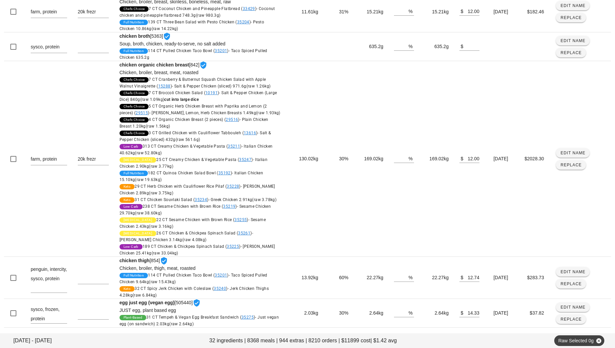
scroll to position [459, 0]
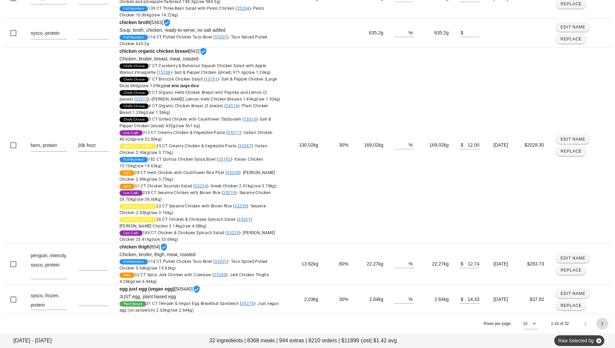
click at [600, 324] on icon "Next page" at bounding box center [602, 323] width 8 height 8
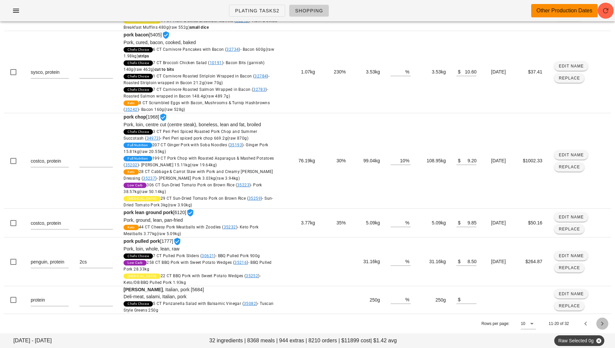
click at [600, 324] on icon "Next page" at bounding box center [602, 323] width 8 height 8
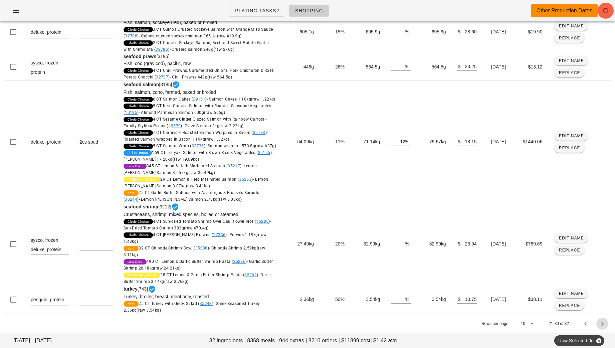
click at [600, 324] on icon "Next page" at bounding box center [602, 323] width 8 height 8
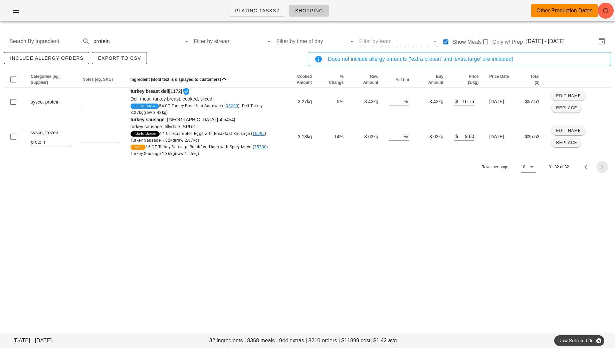
scroll to position [0, 0]
click at [129, 58] on span "Export to CSV" at bounding box center [118, 57] width 43 height 5
click at [148, 38] on input "text" at bounding box center [146, 41] width 70 height 11
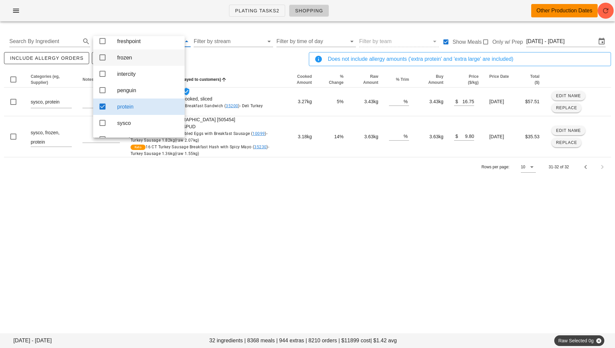
scroll to position [71, 0]
click at [101, 109] on icon at bounding box center [102, 106] width 8 height 8
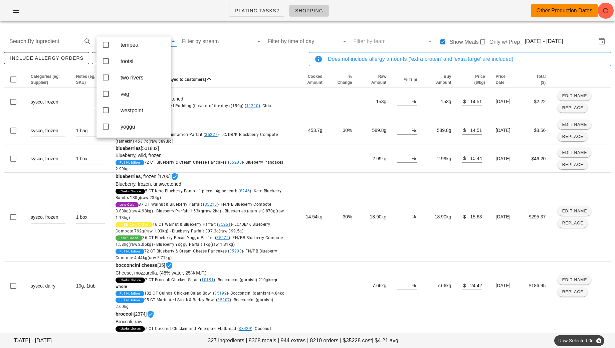
scroll to position [261, 0]
click at [17, 12] on icon "button" at bounding box center [16, 11] width 8 height 8
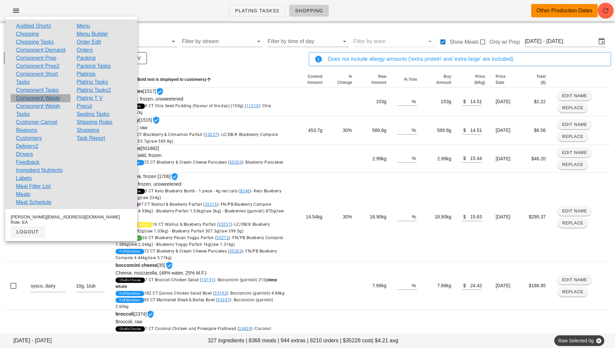
click at [53, 102] on link "Component Waste" at bounding box center [38, 98] width 44 height 8
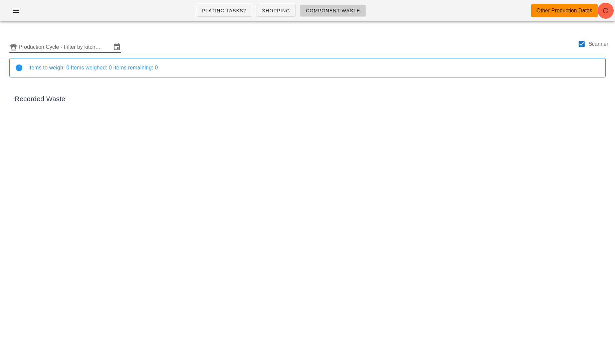
click at [52, 43] on input "Production Cycle - Filter by kitchen production schedules" at bounding box center [65, 47] width 93 height 11
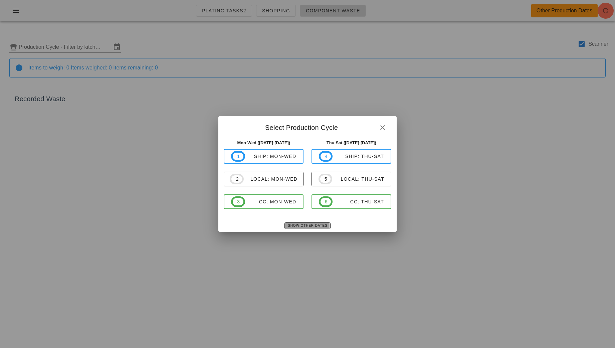
click at [313, 225] on span "Show Other Dates" at bounding box center [307, 226] width 40 height 4
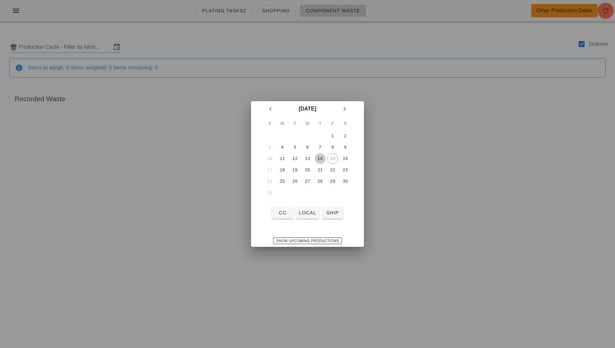
click at [317, 160] on div "14" at bounding box center [320, 158] width 11 height 5
click at [308, 212] on span "local" at bounding box center [307, 212] width 18 height 5
type input "local: Thu-Sat ([DATE]-[DATE])"
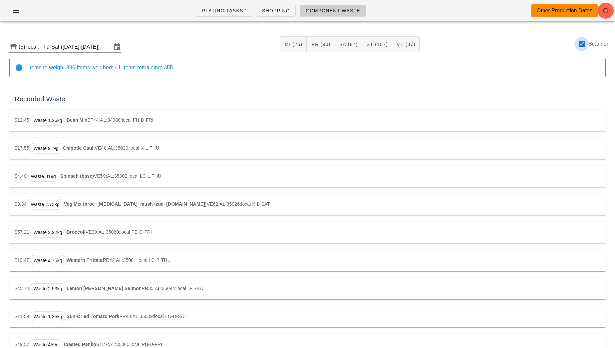
click at [584, 45] on div at bounding box center [581, 43] width 11 height 11
checkbox input "false"
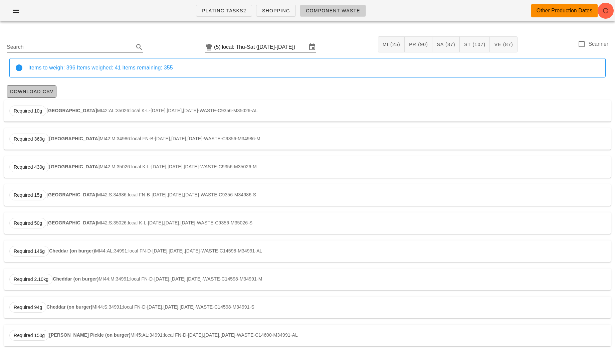
click at [50, 87] on button "Download CSV" at bounding box center [32, 91] width 50 height 12
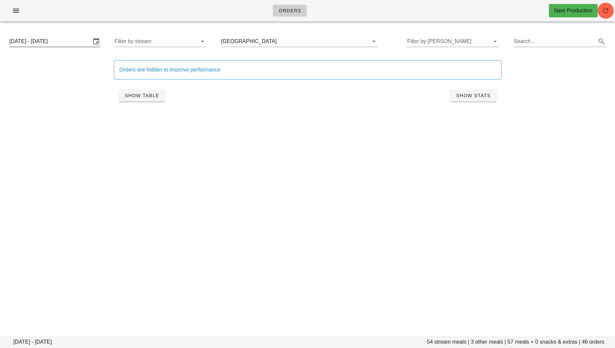
click at [74, 43] on input "[DATE] - [DATE]" at bounding box center [49, 41] width 81 height 11
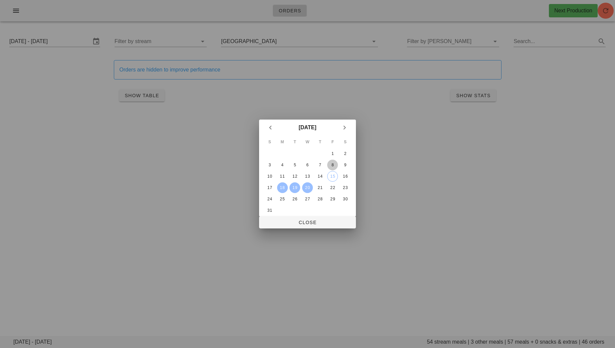
click at [332, 163] on div "8" at bounding box center [332, 165] width 11 height 5
click at [321, 178] on div "14" at bounding box center [320, 176] width 11 height 5
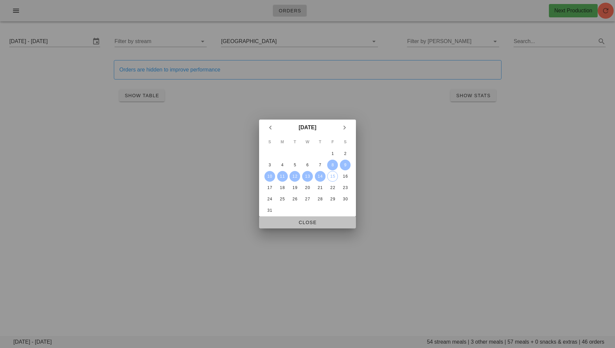
click at [326, 221] on span "Close" at bounding box center [307, 222] width 86 height 5
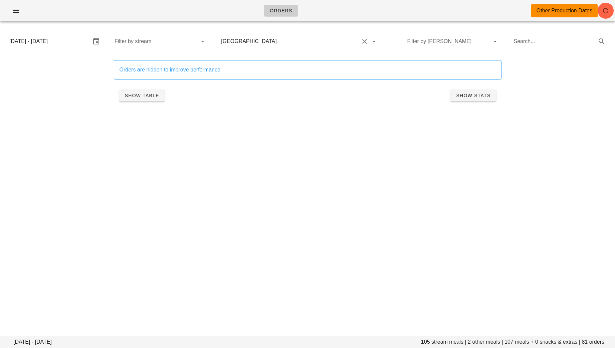
click at [360, 42] on button "Clear Filter by group" at bounding box center [364, 41] width 8 height 8
click at [330, 187] on div "Orders Other Production Dates Friday August 8 - Thursday August 14 7535 stream …" at bounding box center [307, 174] width 615 height 348
drag, startPoint x: 503, startPoint y: 343, endPoint x: 492, endPoint y: 341, distance: 11.5
click at [492, 341] on footer "Friday August 8 - Thursday August 14 7535 stream meals | 365 other meals | 7900…" at bounding box center [307, 342] width 615 height 12
copy footer "7900"
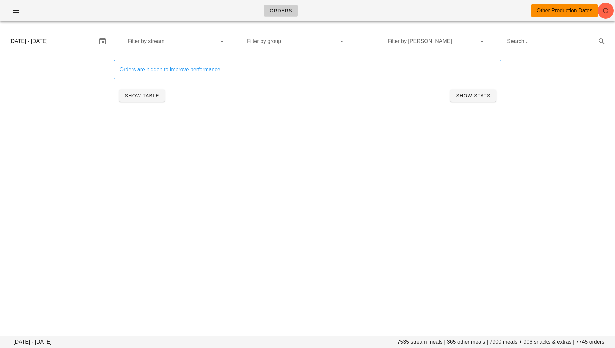
click at [12, 17] on div "Orders Other Production Dates" at bounding box center [307, 10] width 615 height 21
click at [16, 13] on icon "button" at bounding box center [16, 11] width 8 height 8
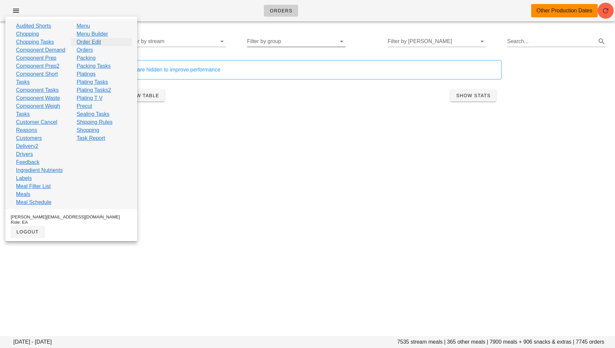
click at [91, 41] on link "Order Edit" at bounding box center [88, 42] width 24 height 8
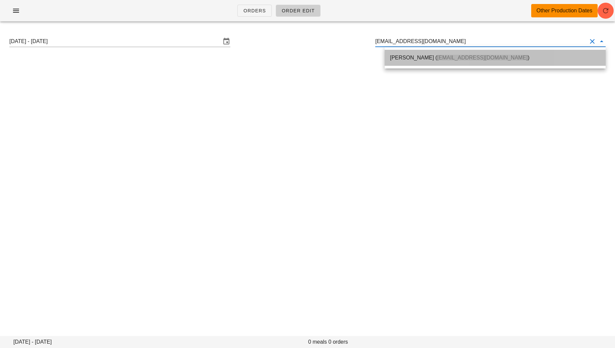
click at [419, 62] on div "Ainsley Rouse ( Ainsleyrbrown@gmail.com )" at bounding box center [495, 57] width 210 height 14
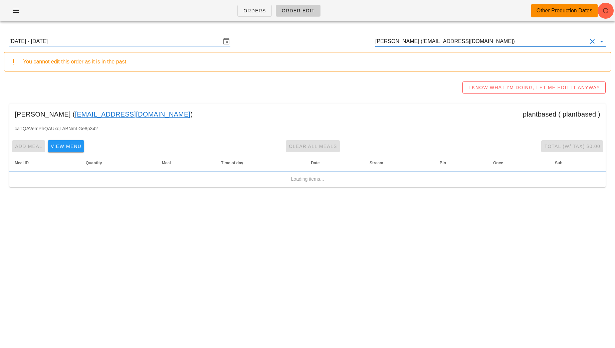
type input "Ainsley Rouse (Ainsleyrbrown@gmail.com)"
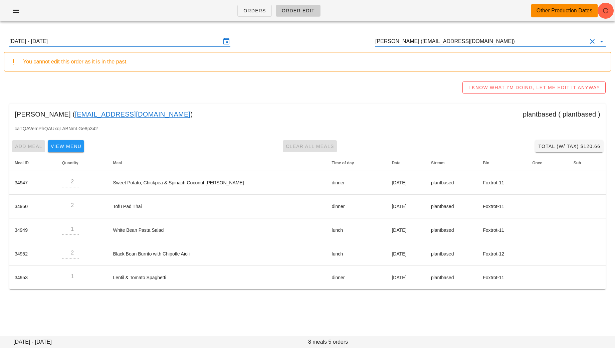
click at [132, 39] on input "Sunday August 3 - Saturday August 9" at bounding box center [115, 41] width 212 height 11
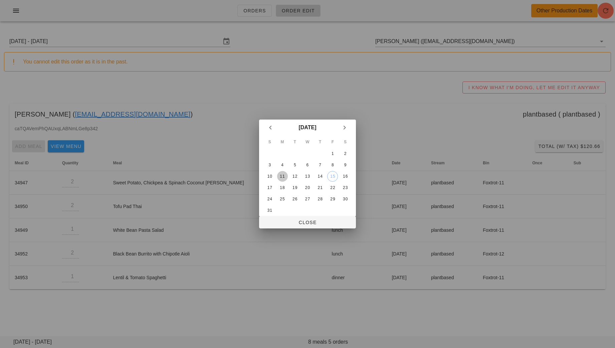
click at [282, 174] on div "11" at bounding box center [282, 176] width 11 height 5
click at [302, 216] on button "Close" at bounding box center [307, 222] width 97 height 12
type input "Sunday August 10 - Saturday August 16"
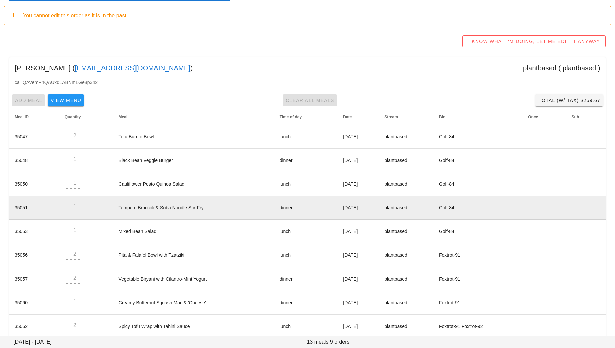
scroll to position [55, 0]
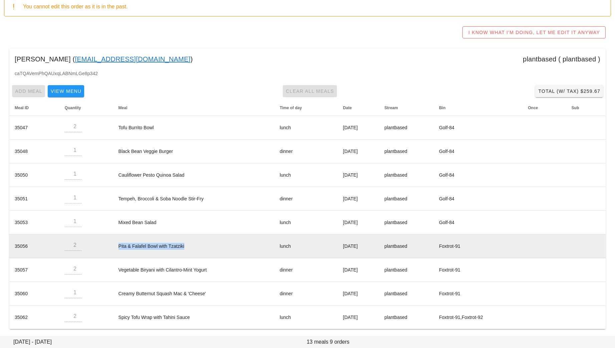
drag, startPoint x: 178, startPoint y: 246, endPoint x: 108, endPoint y: 247, distance: 69.8
click at [113, 247] on td "Pita & Falafel Bowl with Tzatziki" at bounding box center [193, 246] width 161 height 24
copy td "Pita & Falafel Bowl with Tzatziki"
